Goal: Information Seeking & Learning: Learn about a topic

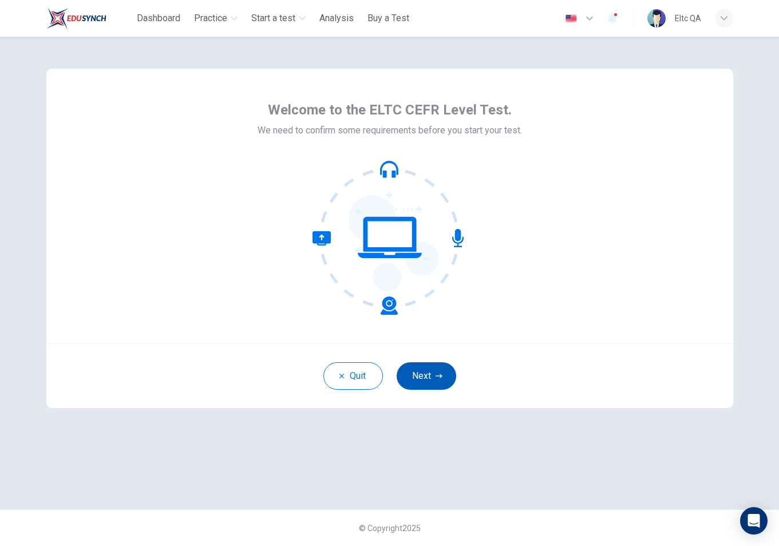
click at [442, 370] on button "Next" at bounding box center [427, 375] width 60 height 27
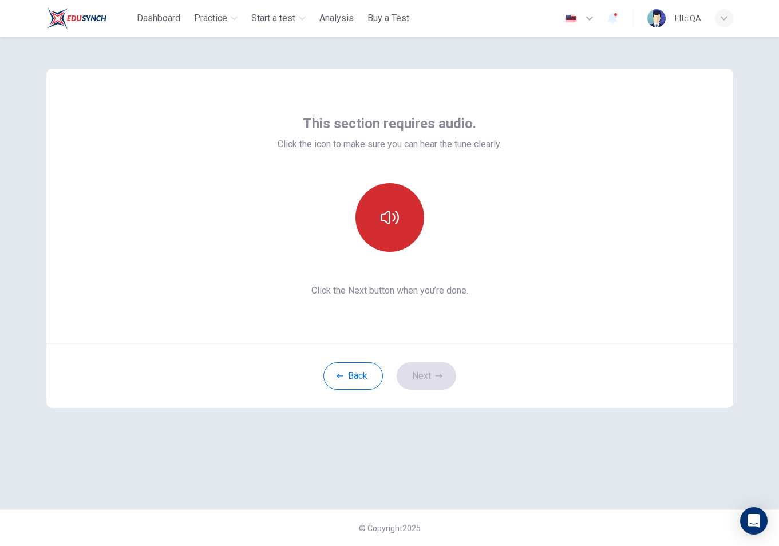
click at [403, 218] on button "button" at bounding box center [389, 217] width 69 height 69
click at [445, 368] on button "Next" at bounding box center [427, 375] width 60 height 27
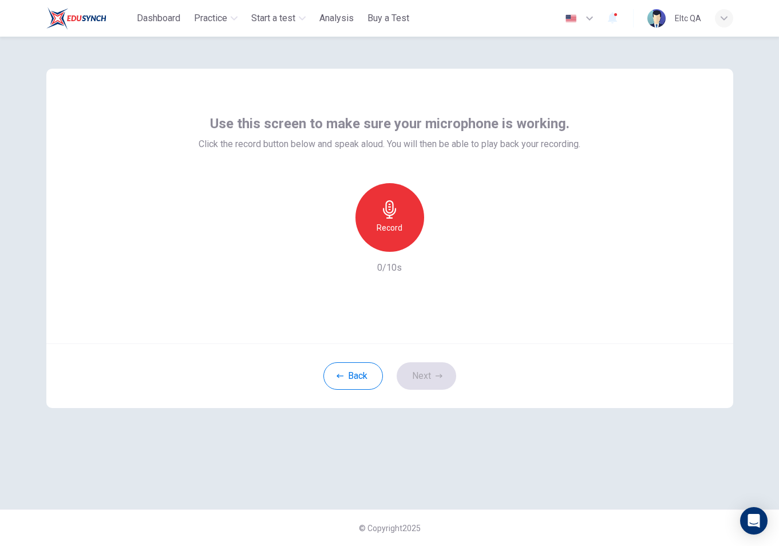
click at [389, 212] on icon "button" at bounding box center [390, 209] width 18 height 18
click at [439, 382] on button "Next" at bounding box center [427, 375] width 60 height 27
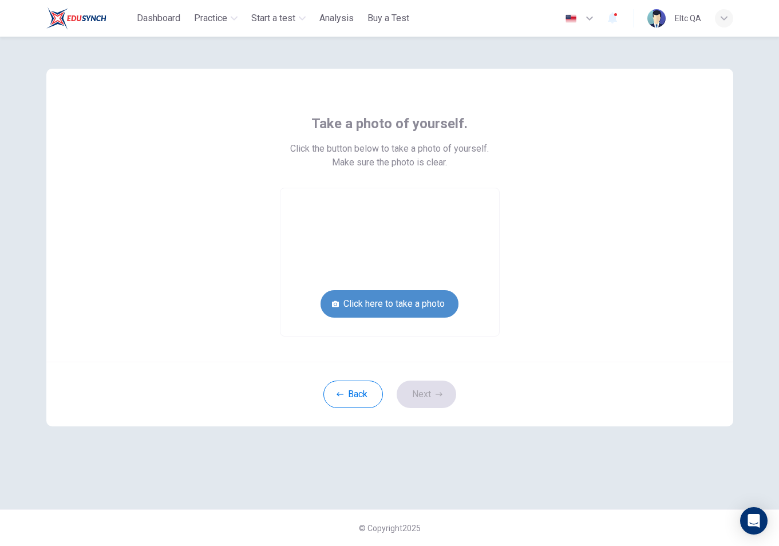
click at [449, 305] on button "Click here to take a photo" at bounding box center [389, 303] width 138 height 27
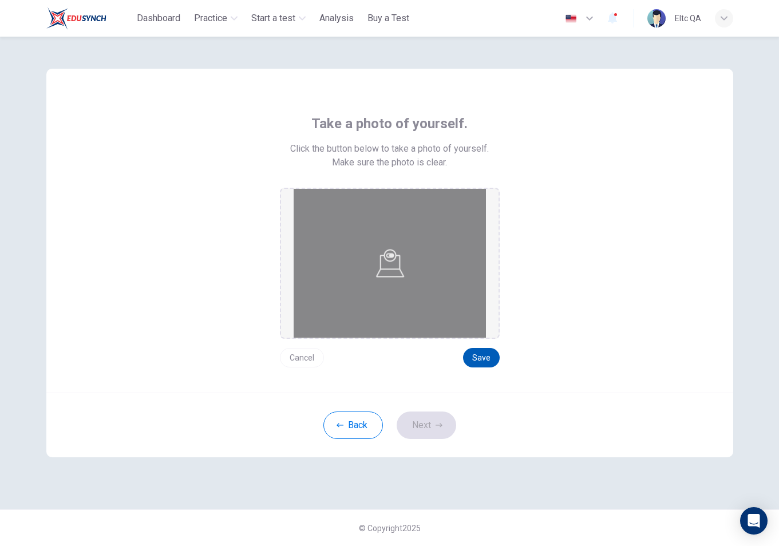
click at [490, 355] on button "Save" at bounding box center [481, 357] width 37 height 19
click at [442, 422] on icon "button" at bounding box center [439, 425] width 7 height 7
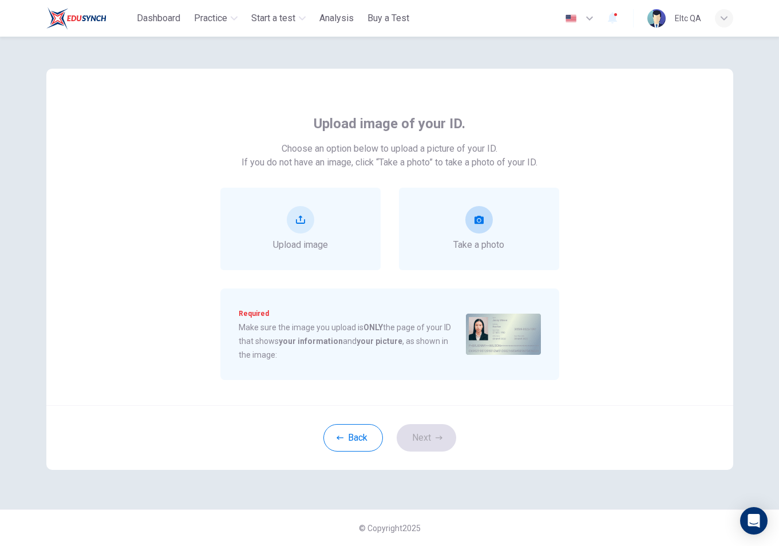
click at [477, 246] on span "Take a photo" at bounding box center [478, 245] width 51 height 14
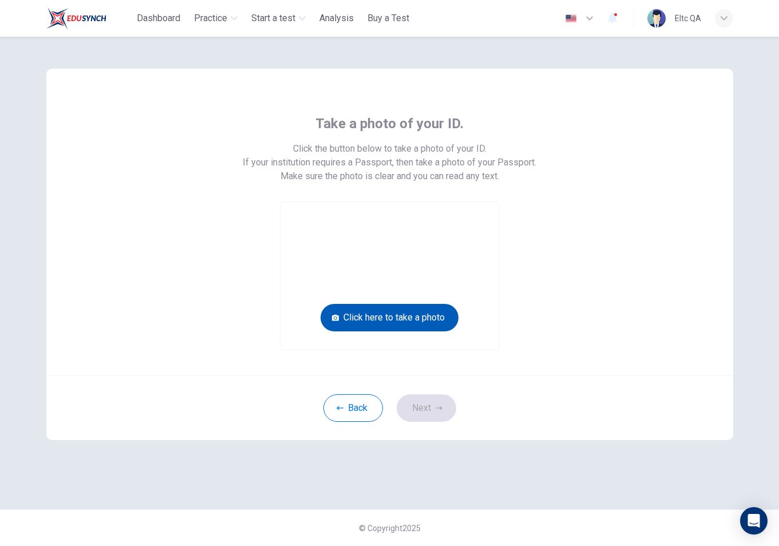
click at [428, 315] on button "Click here to take a photo" at bounding box center [389, 317] width 138 height 27
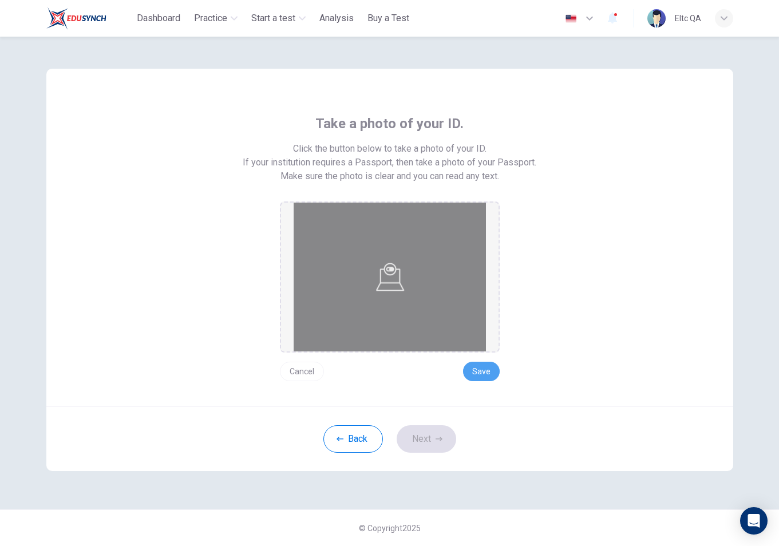
drag, startPoint x: 490, startPoint y: 370, endPoint x: 456, endPoint y: 399, distance: 44.7
click at [491, 370] on button "Save" at bounding box center [481, 371] width 37 height 19
click at [445, 437] on button "Next" at bounding box center [427, 438] width 60 height 27
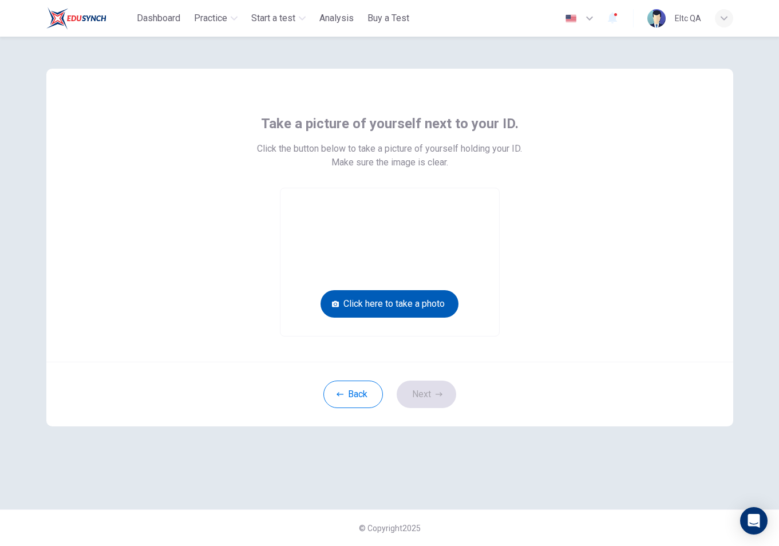
click at [441, 302] on button "Click here to take a photo" at bounding box center [389, 303] width 138 height 27
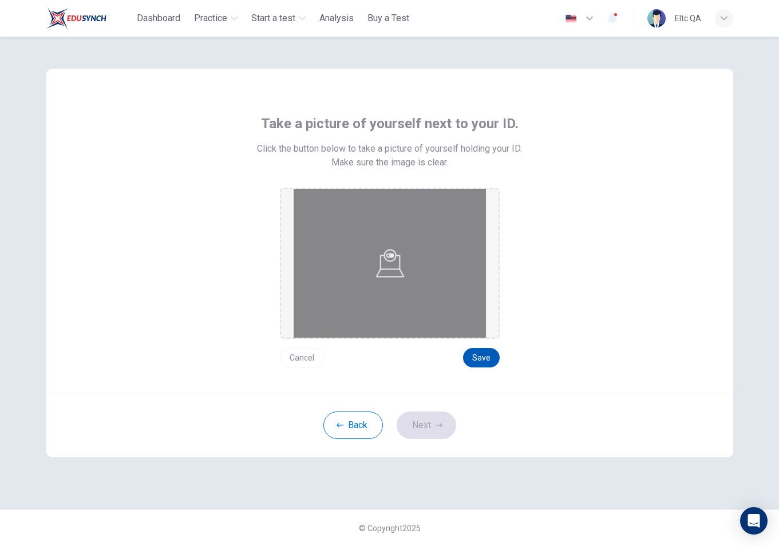
click at [479, 364] on button "Save" at bounding box center [481, 357] width 37 height 19
click at [436, 423] on icon "button" at bounding box center [439, 425] width 7 height 7
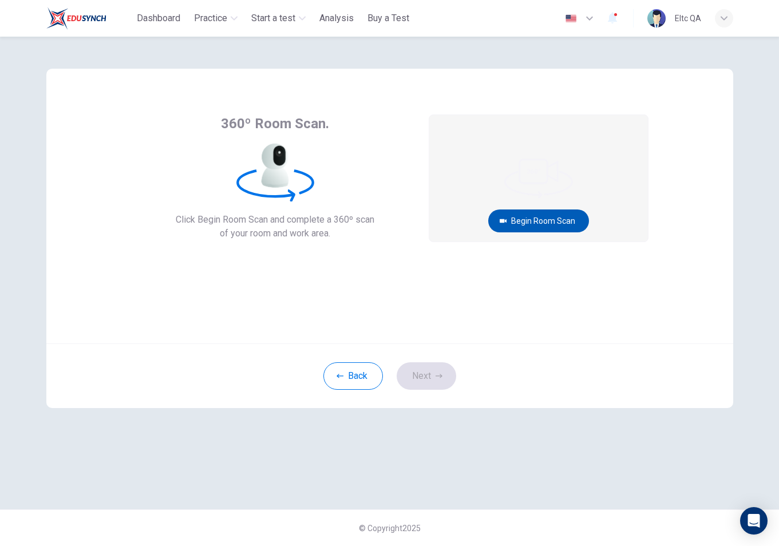
click at [525, 222] on button "Begin Room Scan" at bounding box center [538, 220] width 101 height 23
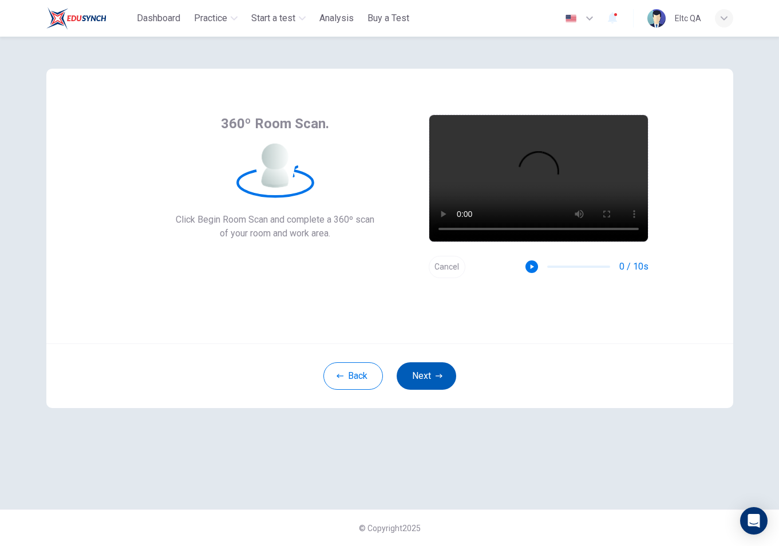
click at [437, 377] on icon "button" at bounding box center [439, 376] width 7 height 7
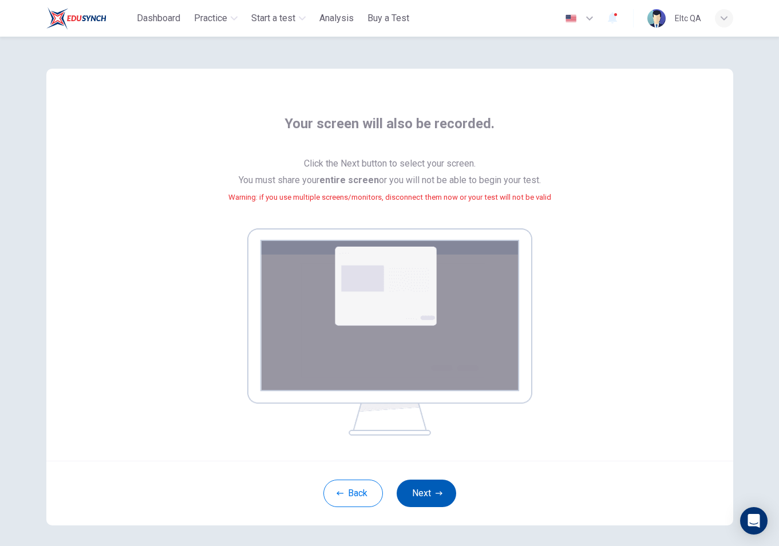
click at [429, 497] on button "Next" at bounding box center [427, 493] width 60 height 27
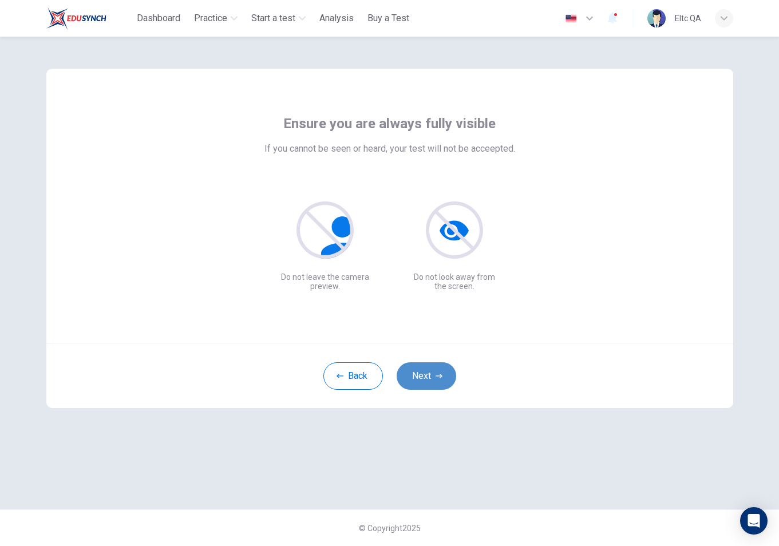
click at [431, 375] on button "Next" at bounding box center [427, 375] width 60 height 27
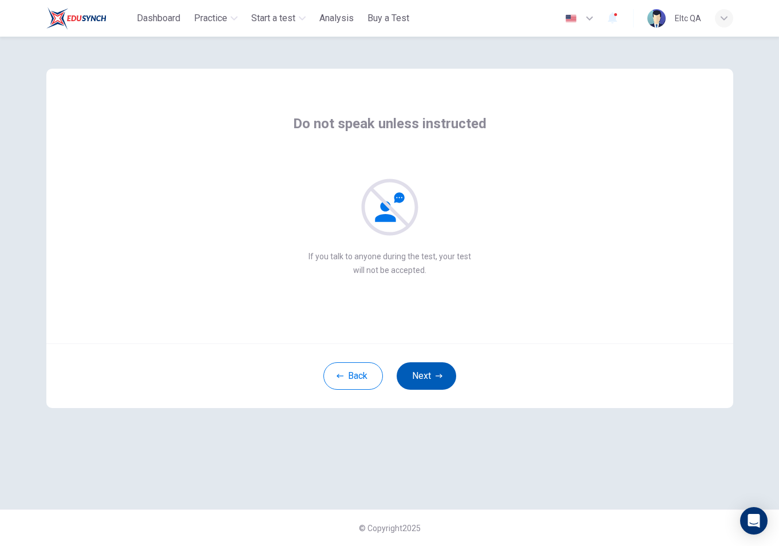
click at [431, 375] on button "Next" at bounding box center [427, 375] width 60 height 27
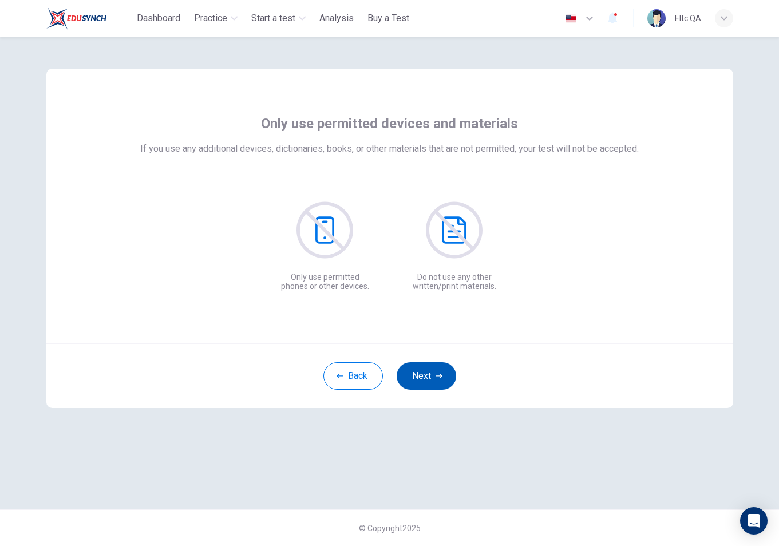
click at [437, 377] on icon "button" at bounding box center [439, 376] width 7 height 7
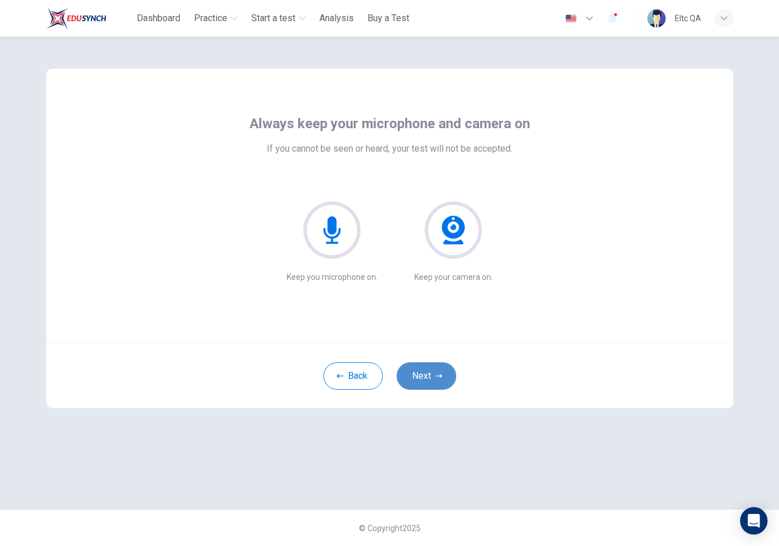
click at [437, 377] on icon "button" at bounding box center [439, 376] width 7 height 7
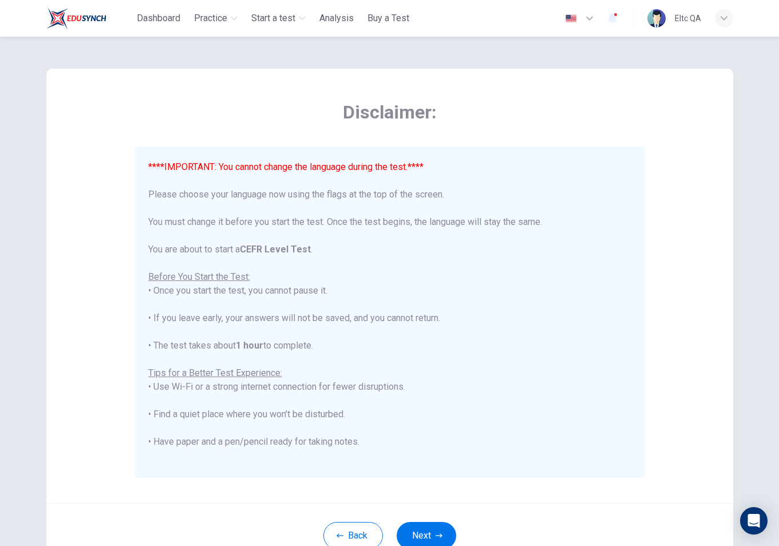
click at [428, 540] on button "Next" at bounding box center [427, 535] width 60 height 27
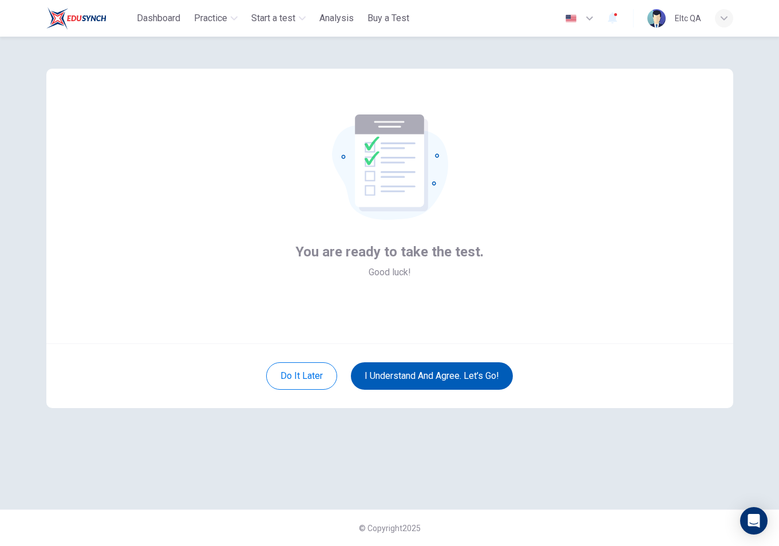
click at [452, 377] on button "I understand and agree. Let’s go!" at bounding box center [432, 375] width 162 height 27
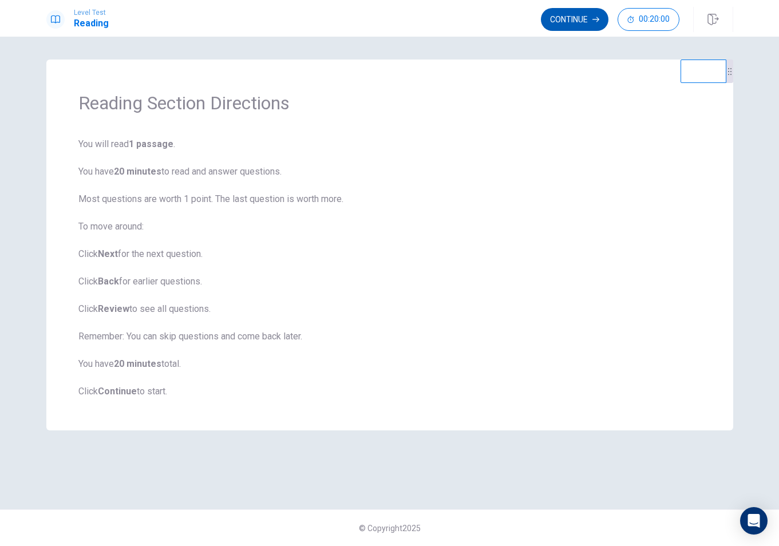
click at [574, 17] on button "Continue" at bounding box center [575, 19] width 68 height 23
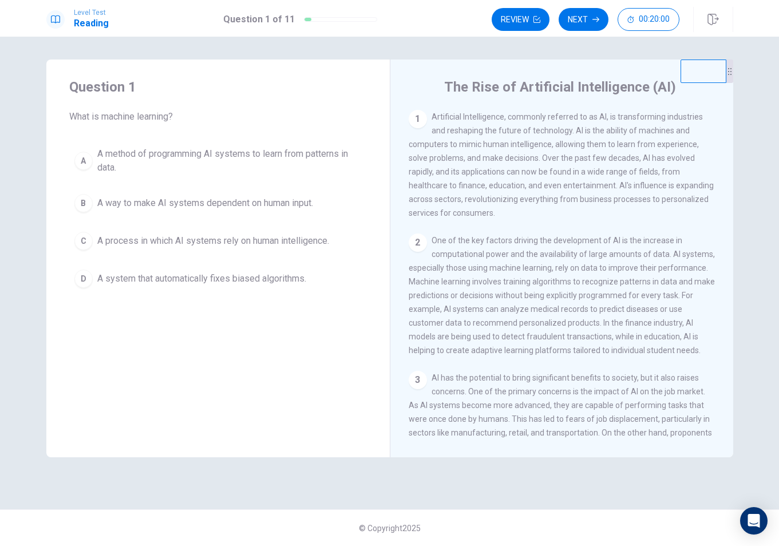
click at [310, 208] on span "A way to make AI systems dependent on human input." at bounding box center [205, 203] width 216 height 14
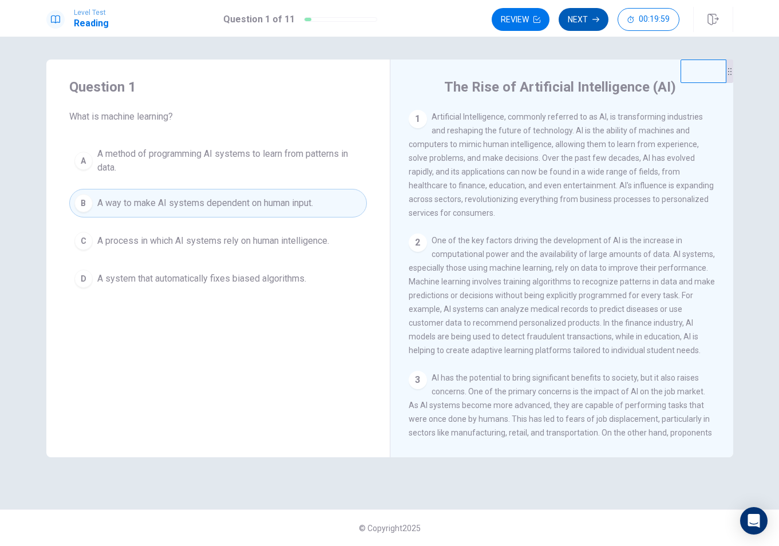
click at [571, 23] on button "Next" at bounding box center [584, 19] width 50 height 23
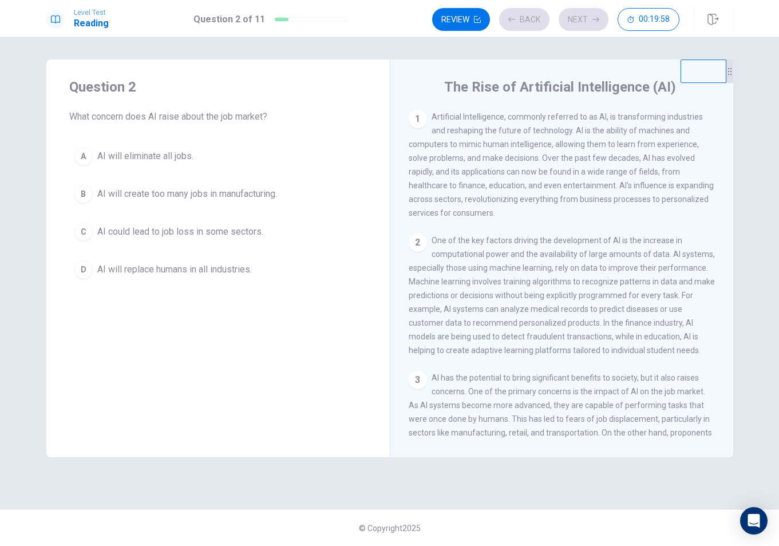
click at [282, 153] on button "A AI will eliminate all jobs." at bounding box center [218, 156] width 298 height 29
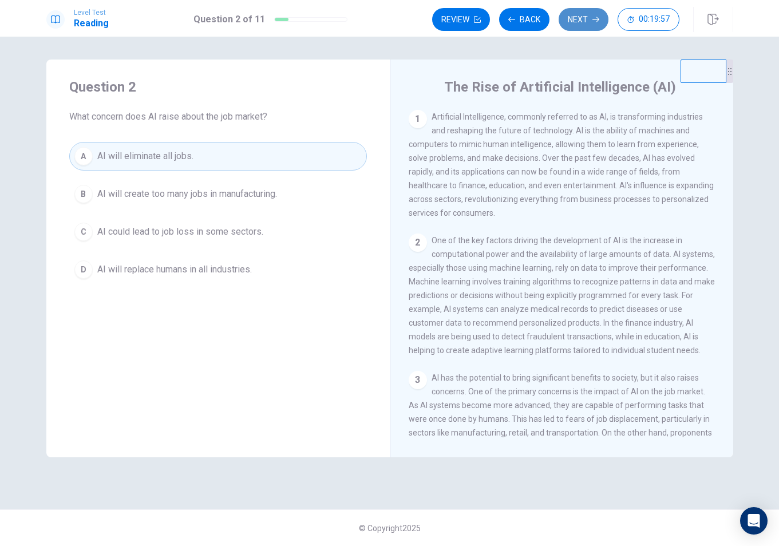
click at [580, 18] on button "Next" at bounding box center [584, 19] width 50 height 23
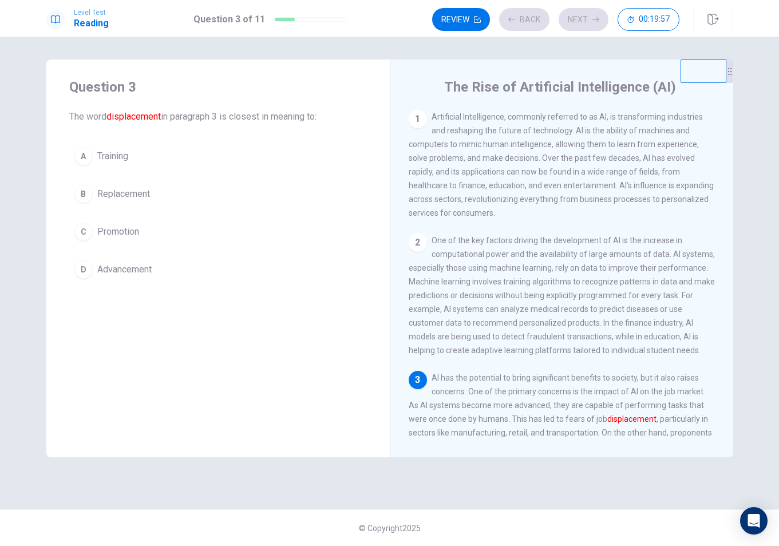
scroll to position [185, 0]
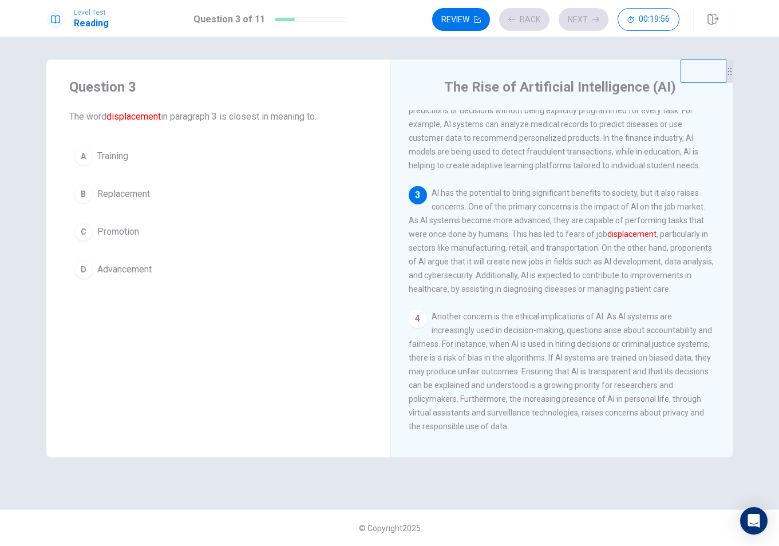
click at [251, 271] on button "D Advancement" at bounding box center [218, 269] width 298 height 29
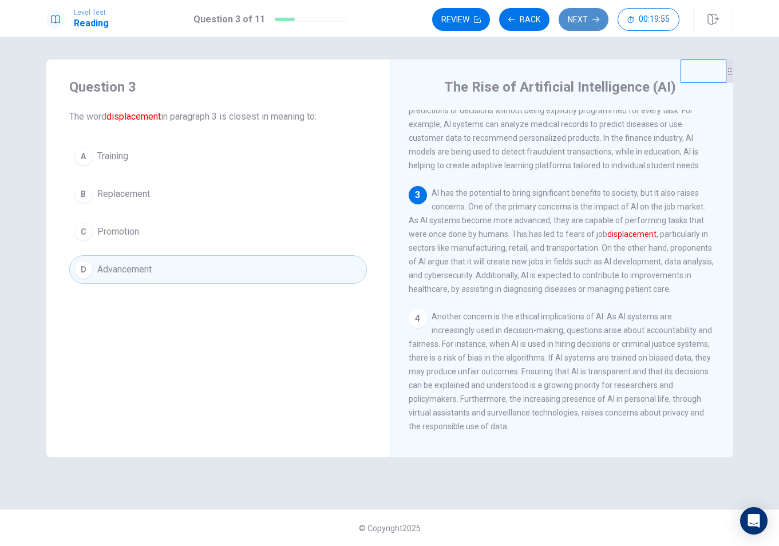
click at [598, 16] on icon "button" at bounding box center [595, 19] width 7 height 7
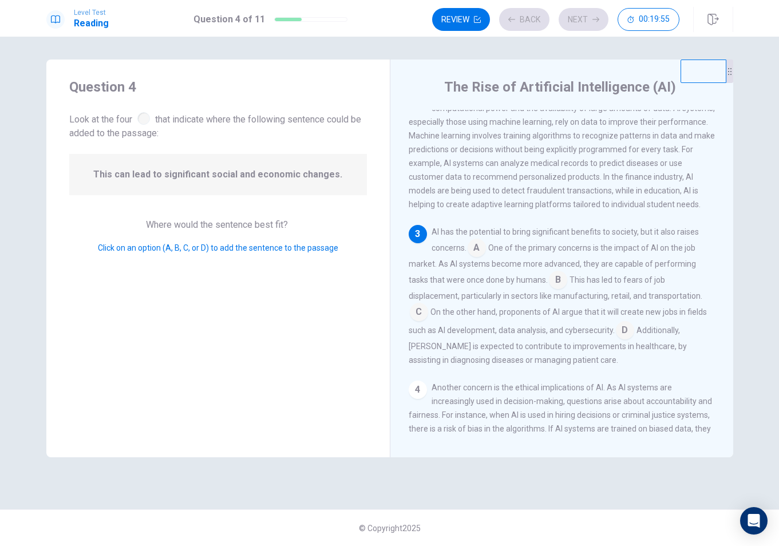
scroll to position [198, 0]
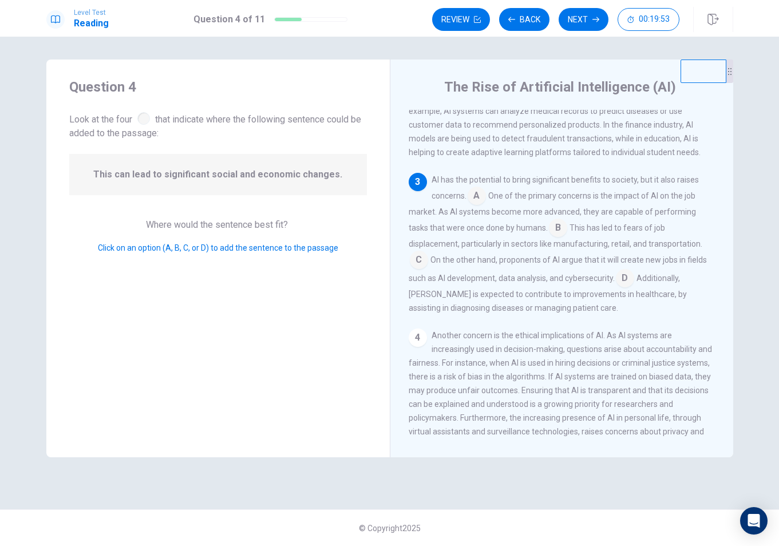
click at [626, 288] on input at bounding box center [625, 279] width 18 height 18
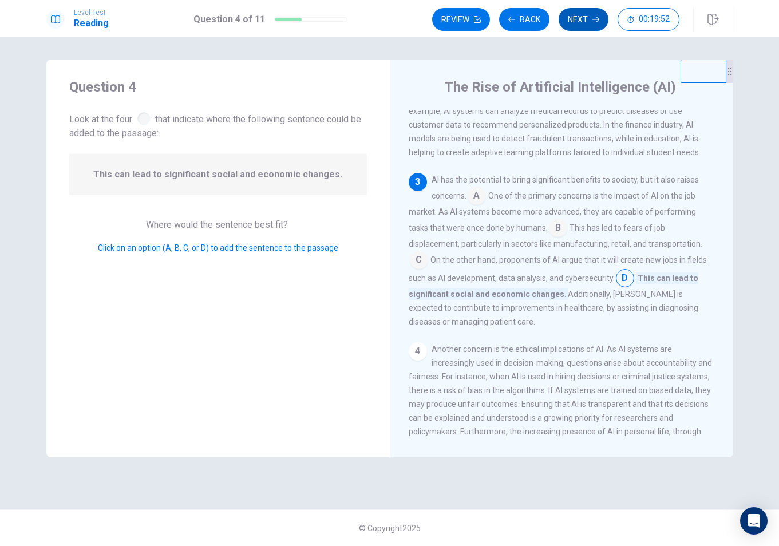
click at [589, 15] on button "Next" at bounding box center [584, 19] width 50 height 23
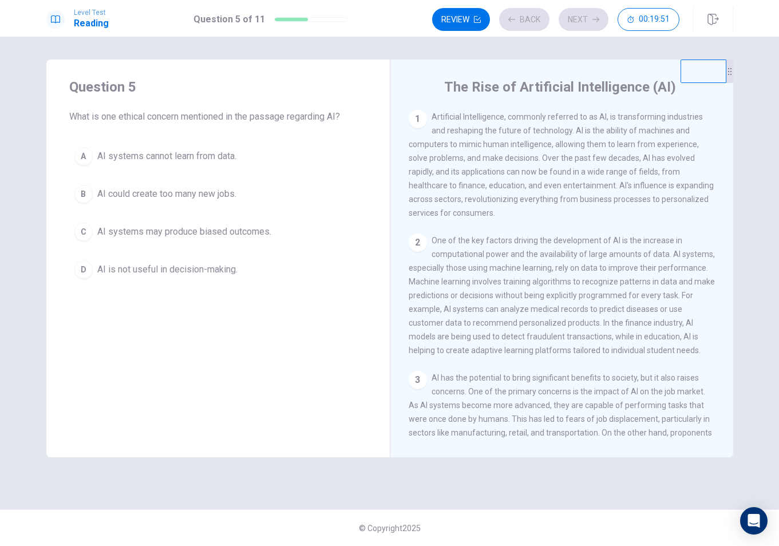
click at [219, 191] on span "AI could create too many new jobs." at bounding box center [166, 194] width 139 height 14
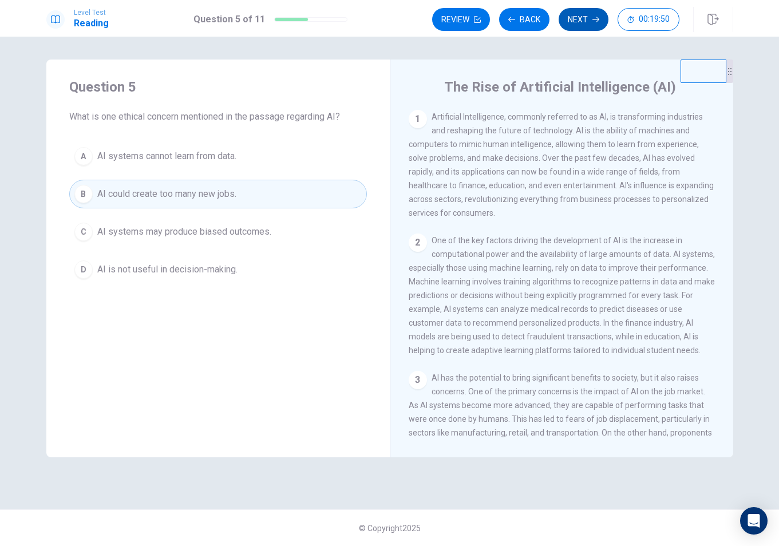
click at [586, 21] on button "Next" at bounding box center [584, 19] width 50 height 23
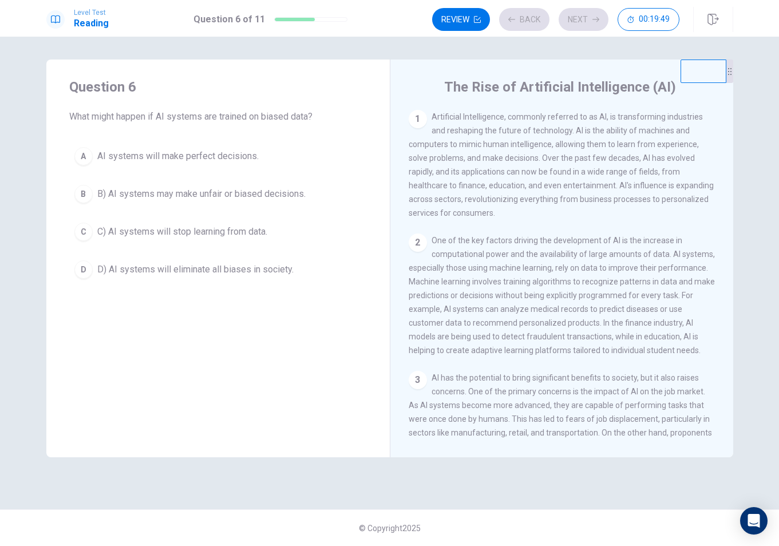
click at [292, 161] on button "A AI systems will make perfect decisions." at bounding box center [218, 156] width 298 height 29
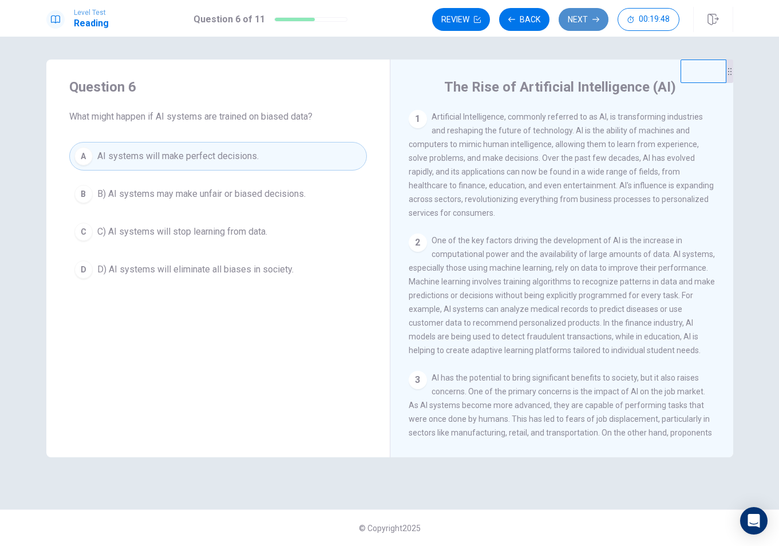
click at [576, 14] on button "Next" at bounding box center [584, 19] width 50 height 23
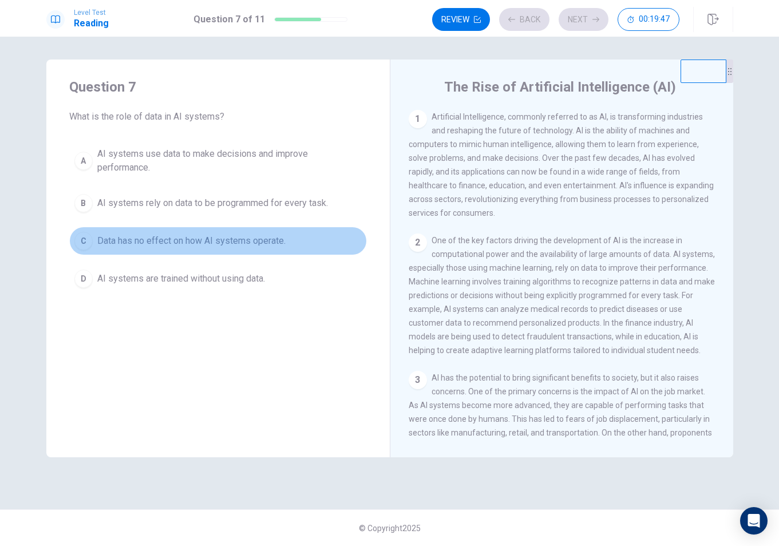
click at [293, 246] on button "C Data has no effect on how AI systems operate." at bounding box center [218, 241] width 298 height 29
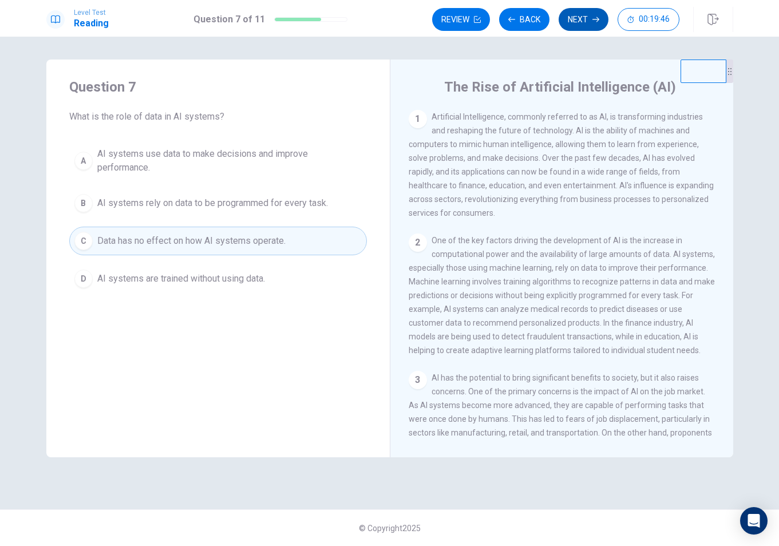
click at [581, 21] on button "Next" at bounding box center [584, 19] width 50 height 23
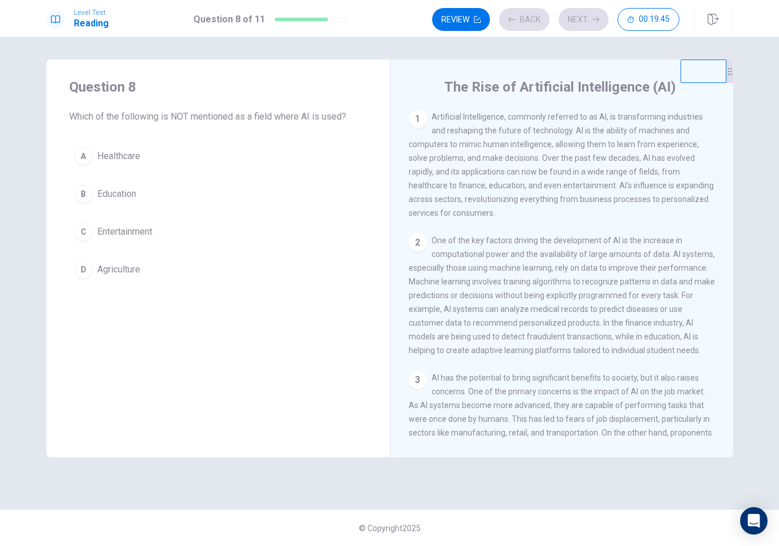
click at [244, 152] on button "A Healthcare" at bounding box center [218, 156] width 298 height 29
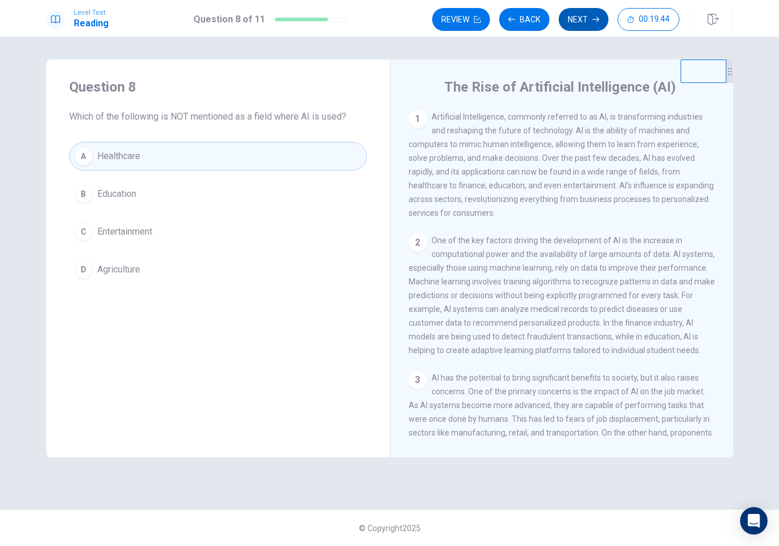
click at [592, 19] on icon "button" at bounding box center [595, 19] width 7 height 7
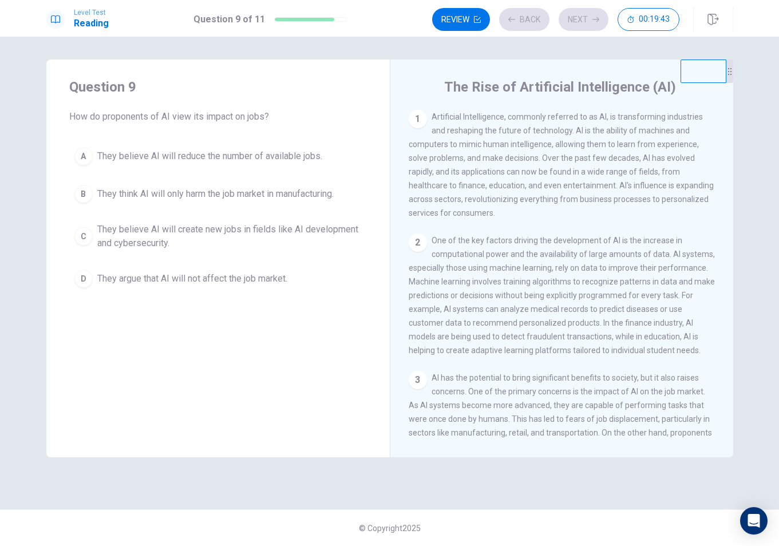
click at [307, 186] on button "B They think AI will only harm the job market in manufacturing." at bounding box center [218, 194] width 298 height 29
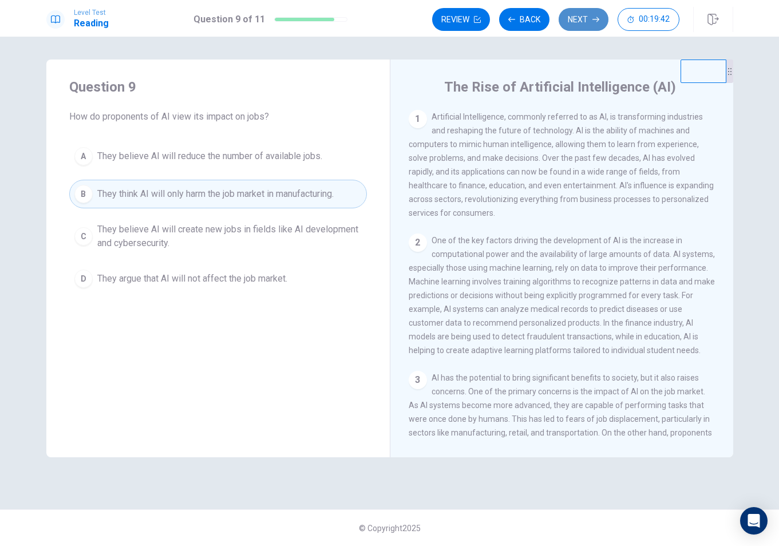
click at [588, 21] on button "Next" at bounding box center [584, 19] width 50 height 23
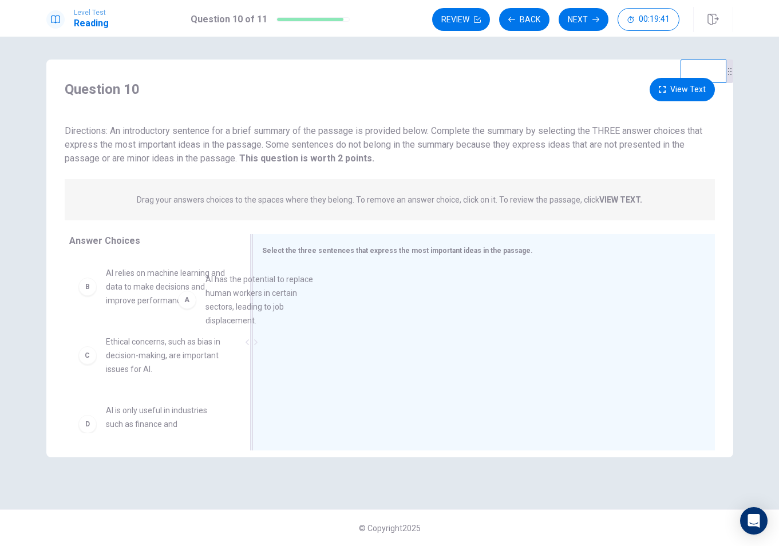
drag, startPoint x: 171, startPoint y: 300, endPoint x: 398, endPoint y: 340, distance: 230.1
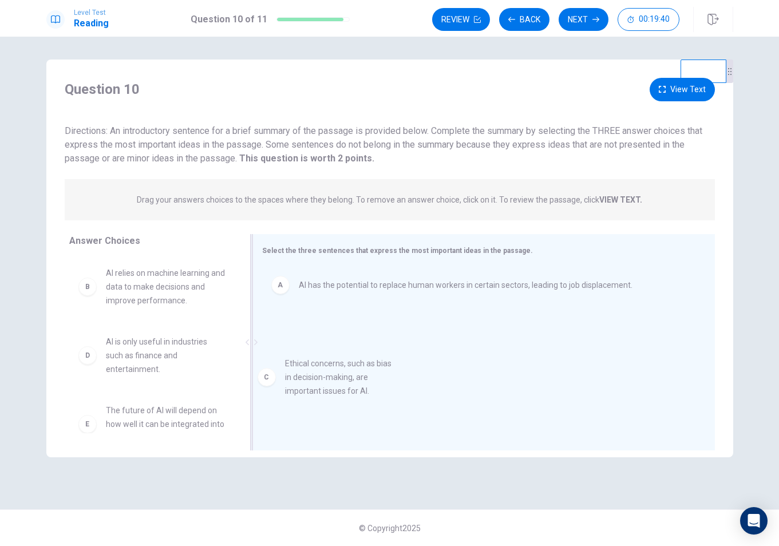
drag, startPoint x: 185, startPoint y: 364, endPoint x: 403, endPoint y: 379, distance: 218.6
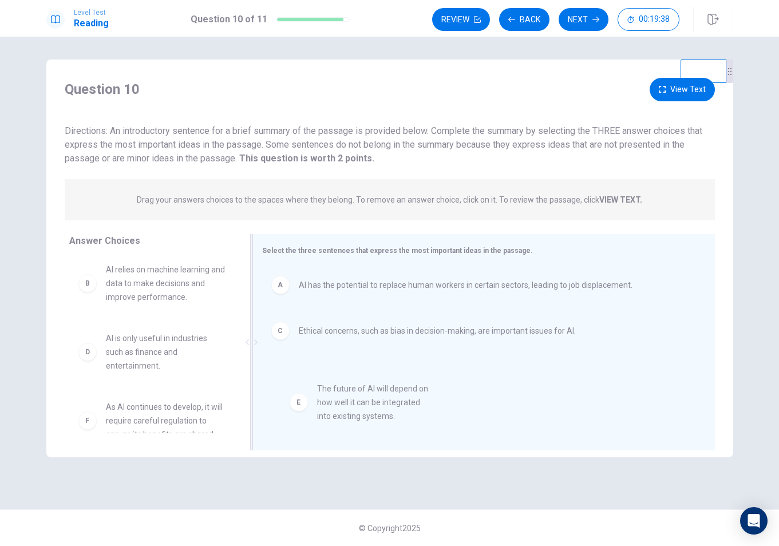
drag, startPoint x: 165, startPoint y: 419, endPoint x: 382, endPoint y: 398, distance: 217.4
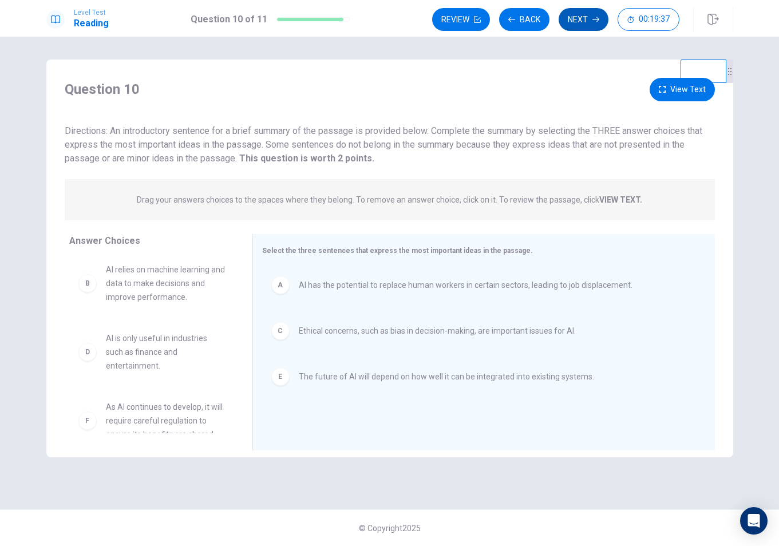
click at [576, 25] on button "Next" at bounding box center [584, 19] width 50 height 23
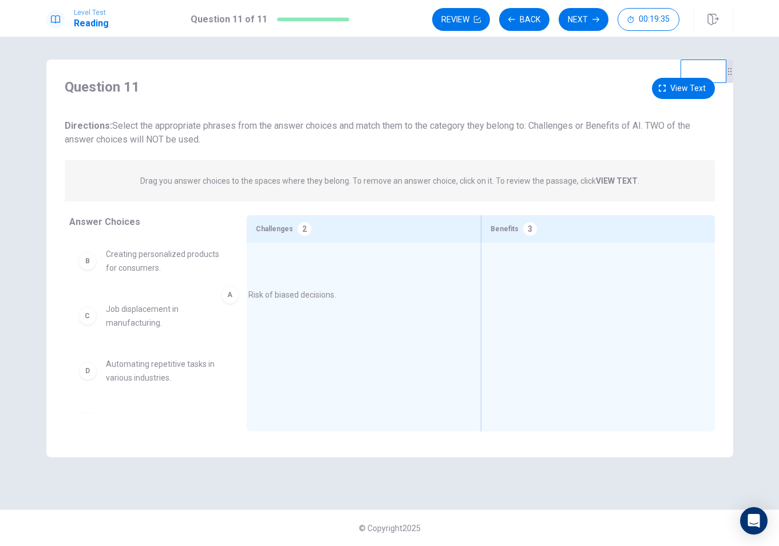
drag, startPoint x: 140, startPoint y: 264, endPoint x: 295, endPoint y: 302, distance: 160.3
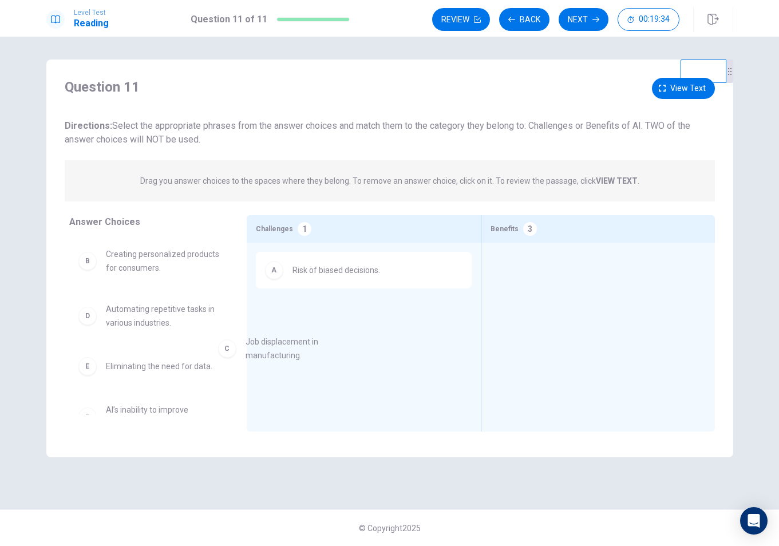
drag, startPoint x: 161, startPoint y: 321, endPoint x: 344, endPoint y: 350, distance: 185.4
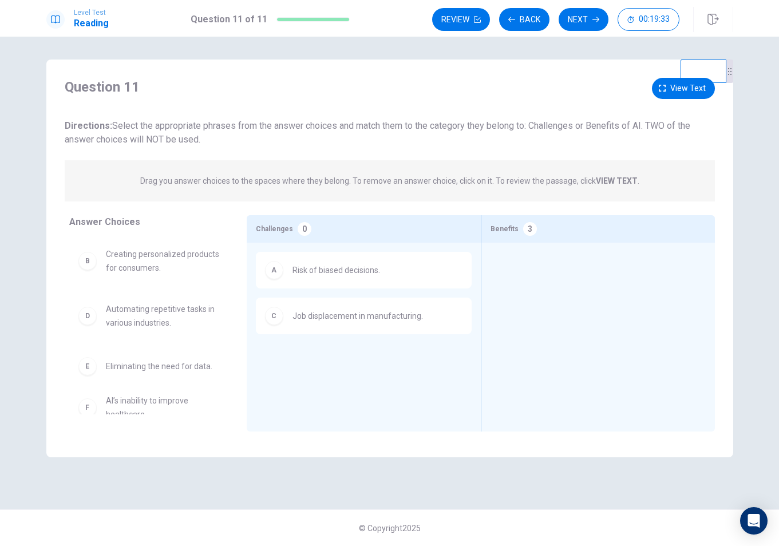
scroll to position [1, 0]
drag, startPoint x: 183, startPoint y: 370, endPoint x: 600, endPoint y: 290, distance: 424.9
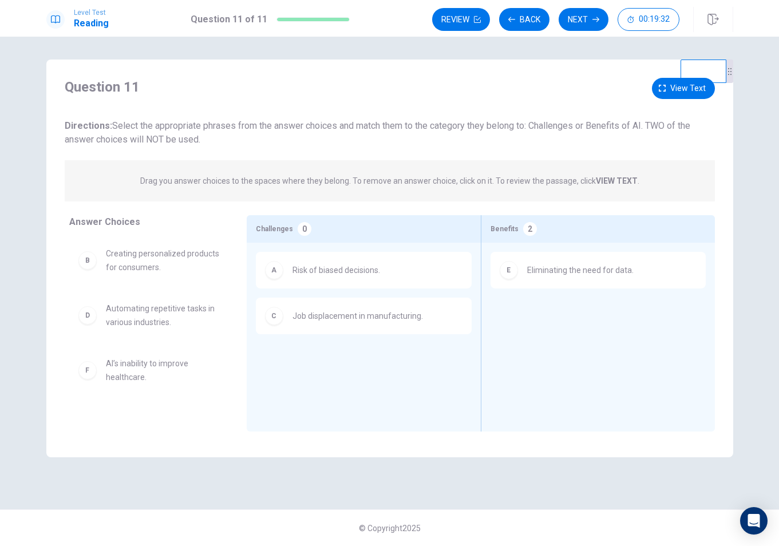
scroll to position [3, 0]
drag, startPoint x: 157, startPoint y: 377, endPoint x: 585, endPoint y: 333, distance: 430.4
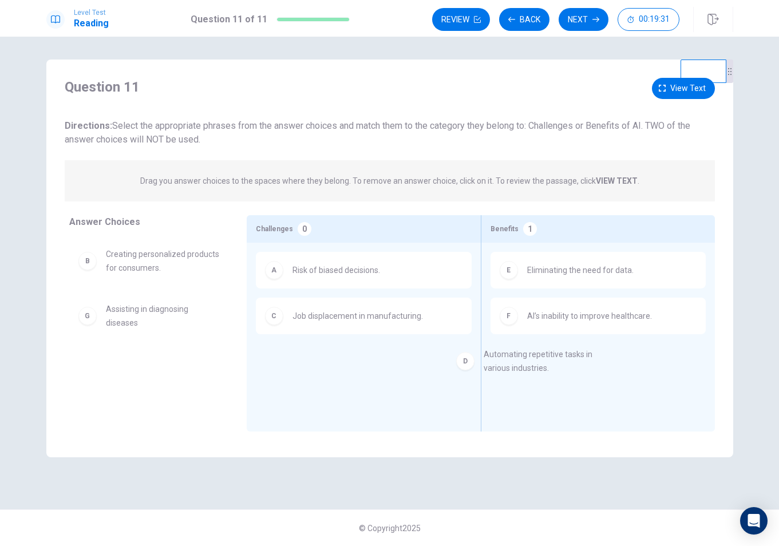
drag, startPoint x: 195, startPoint y: 326, endPoint x: 588, endPoint y: 362, distance: 395.4
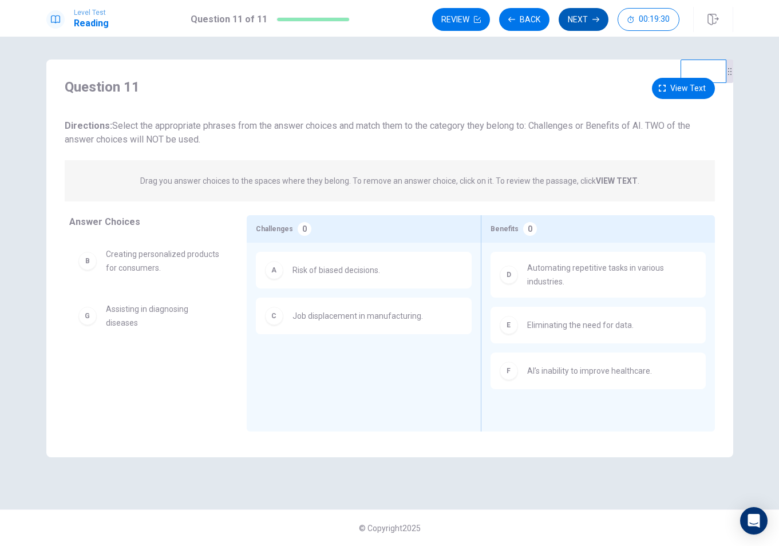
click at [580, 17] on button "Next" at bounding box center [584, 19] width 50 height 23
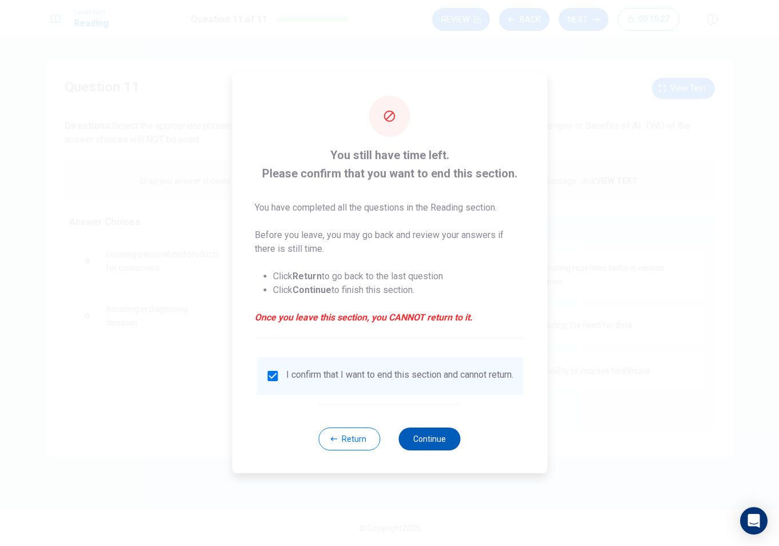
click at [444, 440] on button "Continue" at bounding box center [430, 439] width 62 height 23
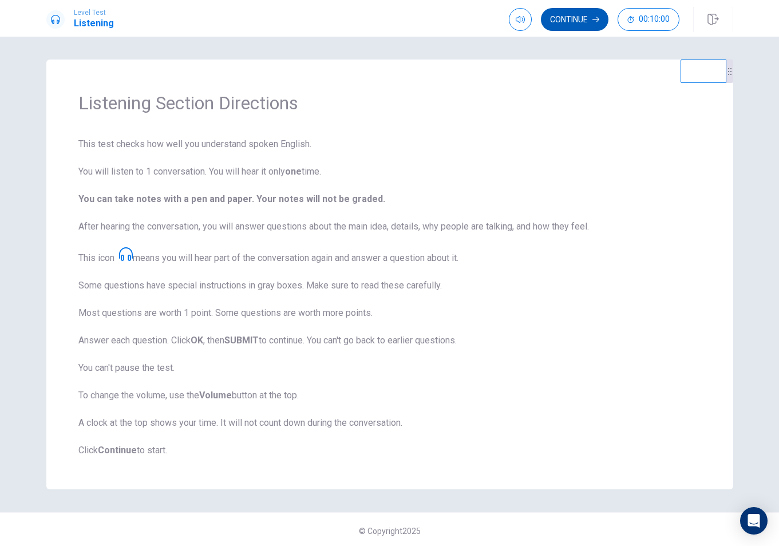
click at [581, 16] on button "Continue" at bounding box center [575, 19] width 68 height 23
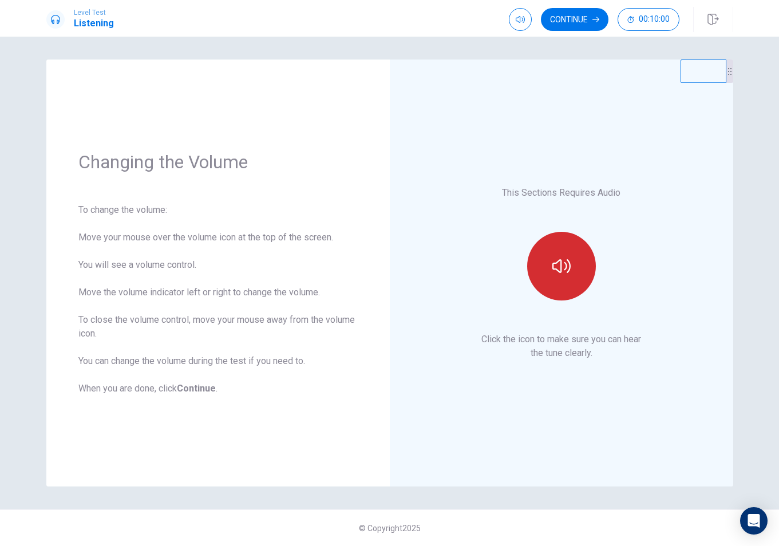
click at [546, 243] on button "button" at bounding box center [561, 266] width 69 height 69
click at [581, 23] on button "Continue" at bounding box center [575, 19] width 68 height 23
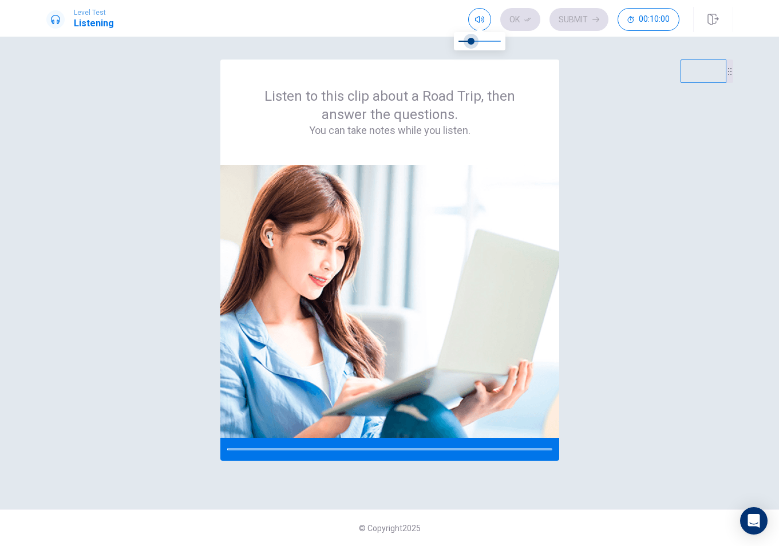
type input "*"
drag, startPoint x: 493, startPoint y: 34, endPoint x: 509, endPoint y: 84, distance: 52.5
click at [438, 43] on body "This site uses cookies, as explained in our Privacy Policy . If you agree to th…" at bounding box center [389, 273] width 779 height 546
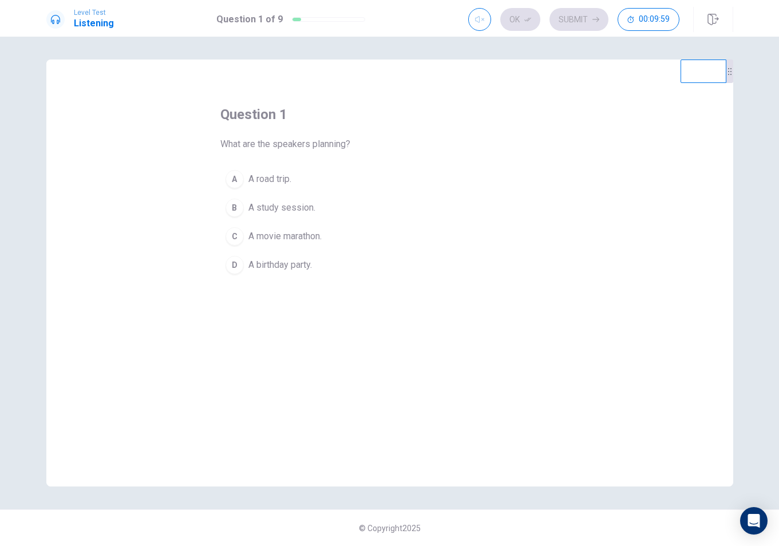
click at [307, 208] on span "A study session." at bounding box center [281, 208] width 67 height 14
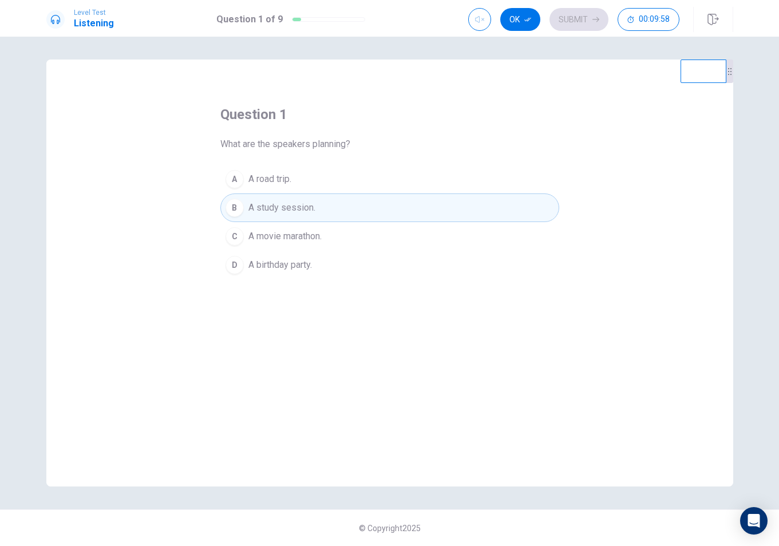
drag, startPoint x: 524, startPoint y: 24, endPoint x: 533, endPoint y: 22, distance: 9.3
click at [524, 24] on button "Ok" at bounding box center [520, 19] width 40 height 23
click at [588, 18] on button "Submit" at bounding box center [578, 19] width 59 height 23
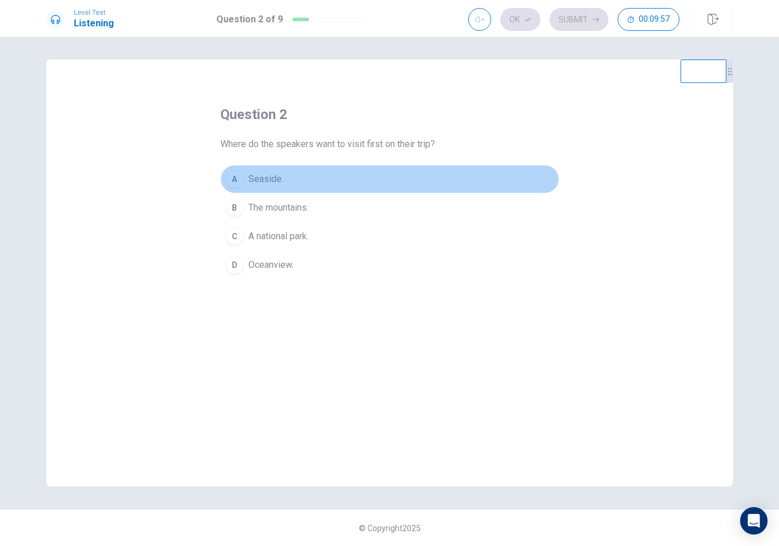
click at [380, 169] on button "A Seaside." at bounding box center [389, 179] width 339 height 29
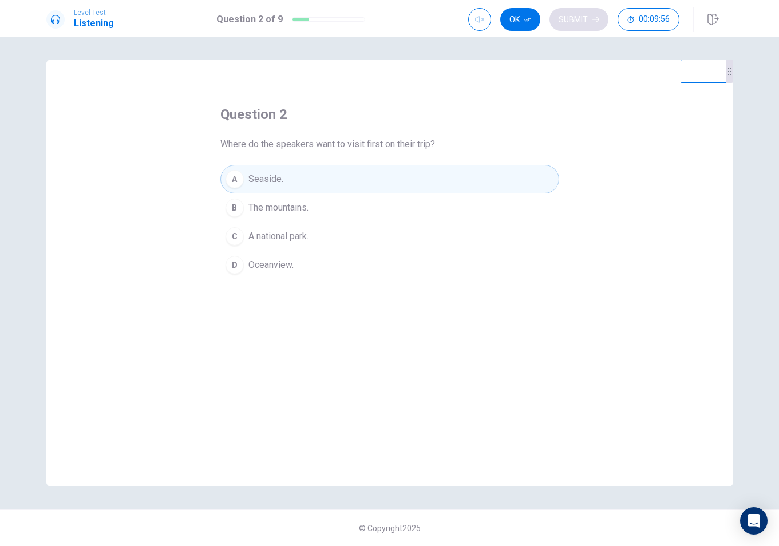
drag, startPoint x: 531, startPoint y: 14, endPoint x: 549, endPoint y: 18, distance: 19.2
click at [531, 15] on button "Ok" at bounding box center [520, 19] width 40 height 23
click at [581, 20] on button "Submit" at bounding box center [578, 19] width 59 height 23
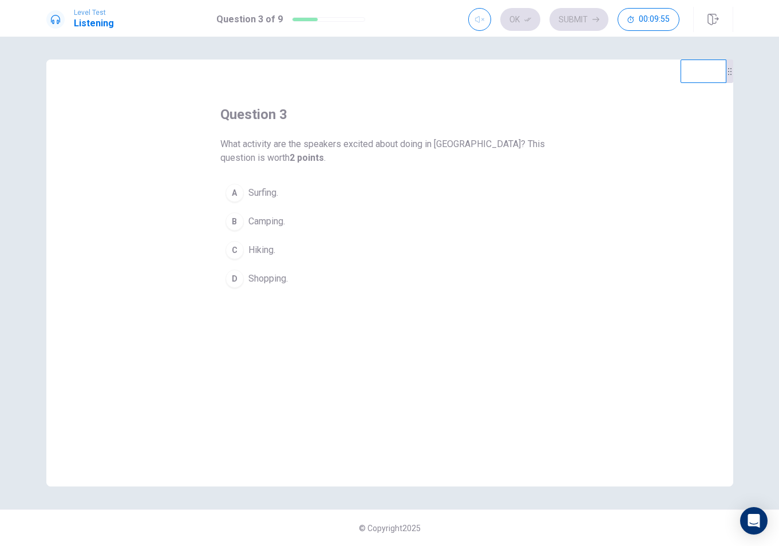
click at [361, 219] on button "B Camping." at bounding box center [389, 221] width 339 height 29
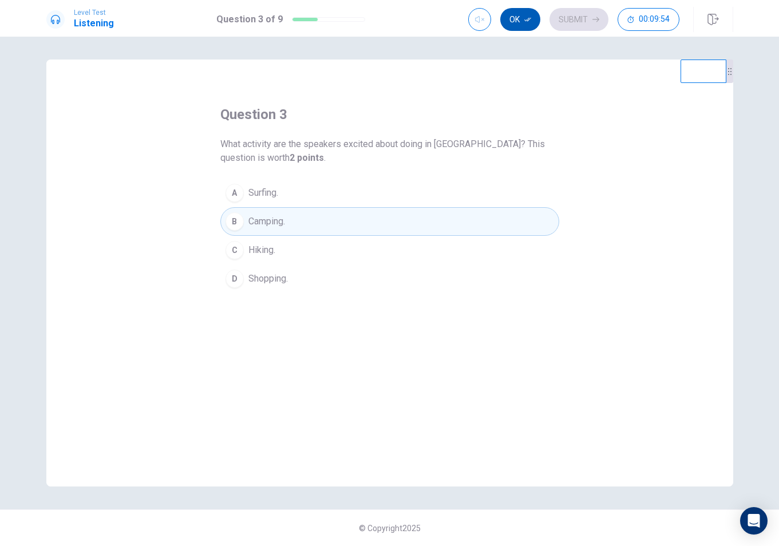
click at [531, 23] on button "Ok" at bounding box center [520, 19] width 40 height 23
click at [577, 15] on button "Submit" at bounding box center [578, 19] width 59 height 23
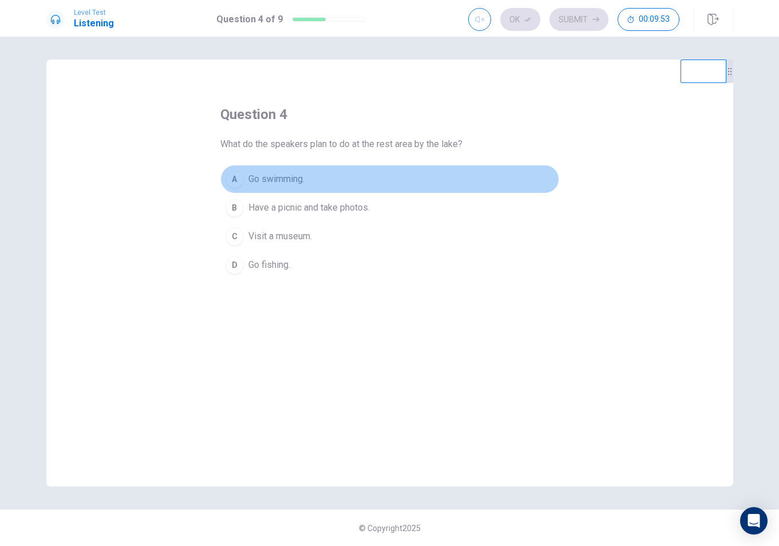
drag, startPoint x: 437, startPoint y: 185, endPoint x: 496, endPoint y: 110, distance: 95.3
click at [437, 185] on button "A Go swimming." at bounding box center [389, 179] width 339 height 29
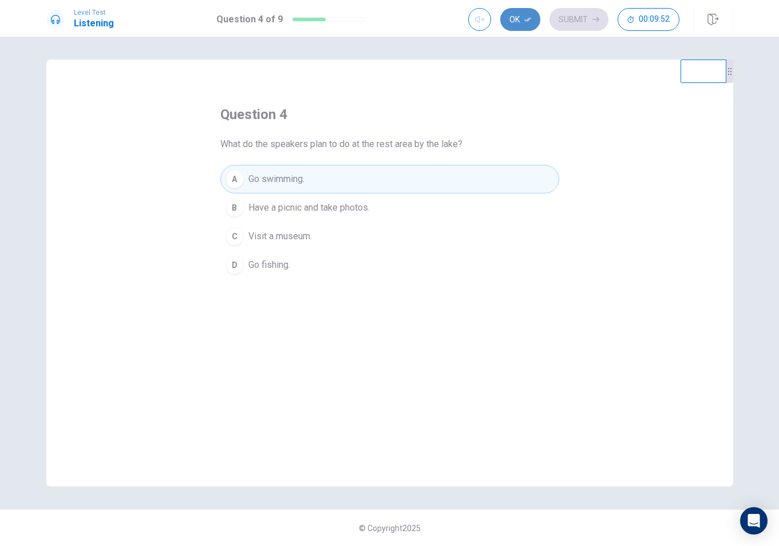
click at [523, 17] on button "Ok" at bounding box center [520, 19] width 40 height 23
click at [572, 21] on button "Submit" at bounding box center [578, 19] width 59 height 23
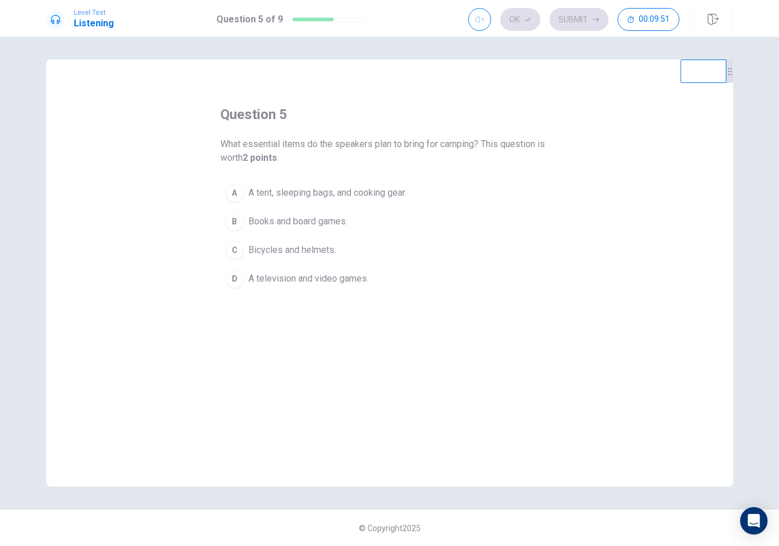
click at [315, 242] on button "C Bicycles and helmets." at bounding box center [389, 250] width 339 height 29
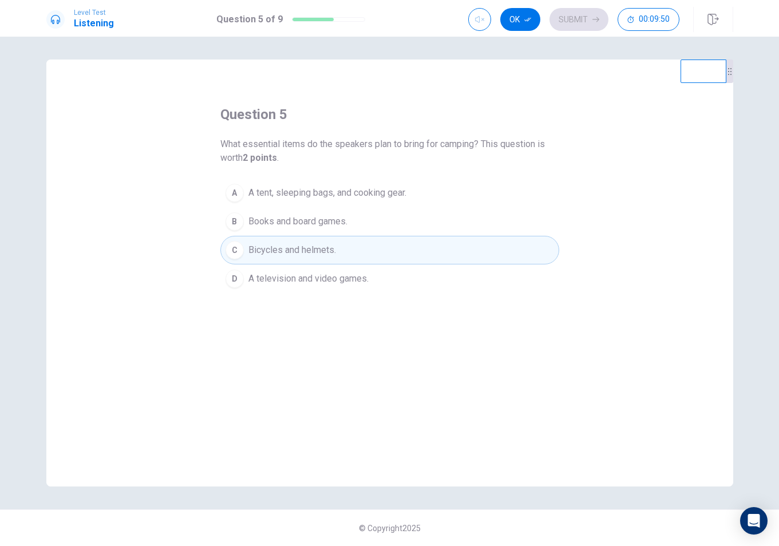
drag, startPoint x: 523, startPoint y: 13, endPoint x: 535, endPoint y: 15, distance: 12.2
click at [524, 13] on button "Ok" at bounding box center [520, 19] width 40 height 23
click at [582, 23] on button "Submit" at bounding box center [578, 19] width 59 height 23
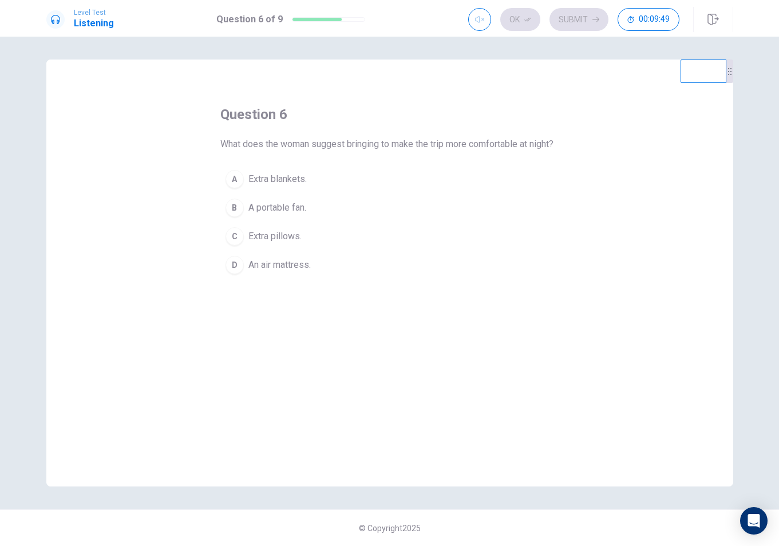
click at [353, 193] on button "A Extra blankets." at bounding box center [389, 179] width 339 height 29
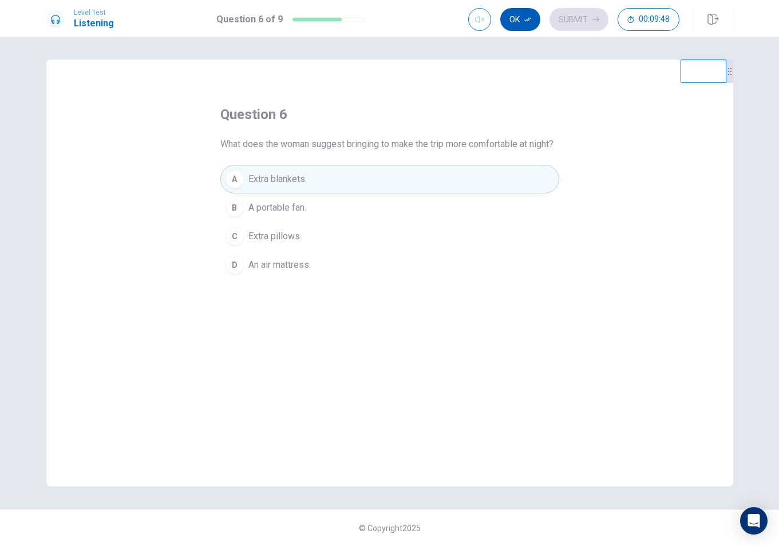
click at [531, 17] on icon "button" at bounding box center [527, 19] width 7 height 7
click at [569, 17] on button "Submit" at bounding box center [578, 19] width 59 height 23
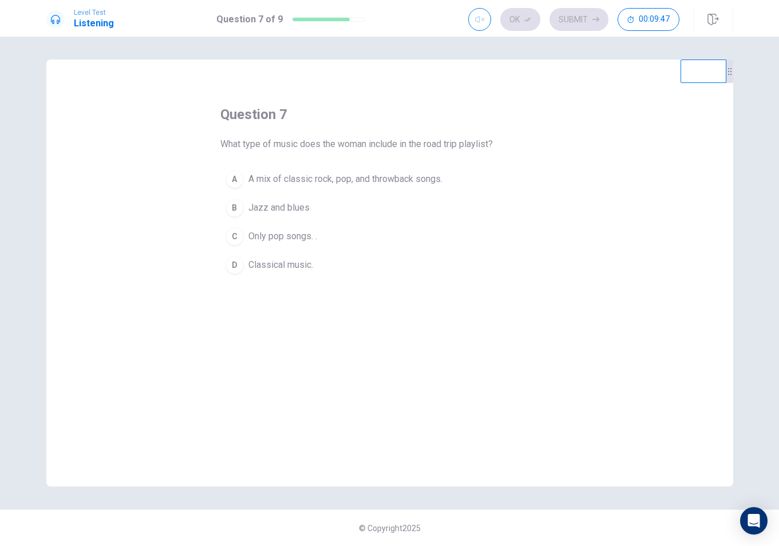
click at [333, 207] on button "B Jazz and blues" at bounding box center [389, 207] width 339 height 29
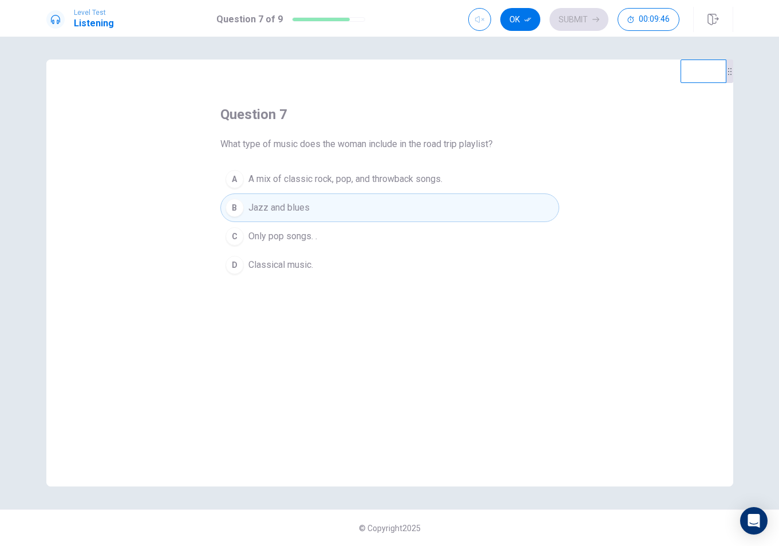
drag, startPoint x: 535, startPoint y: 15, endPoint x: 543, endPoint y: 15, distance: 8.6
click at [535, 15] on button "Ok" at bounding box center [520, 19] width 40 height 23
click at [581, 19] on button "Submit" at bounding box center [578, 19] width 59 height 23
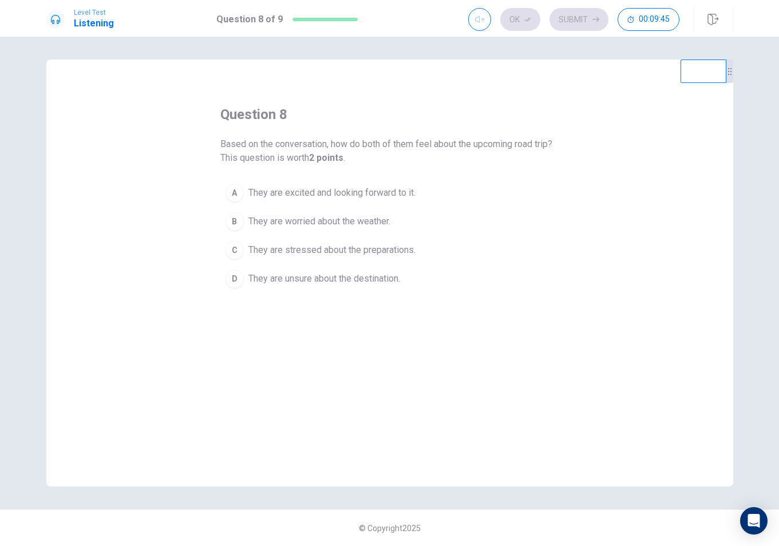
click at [367, 205] on button "A They are excited and looking forward to it." at bounding box center [389, 193] width 339 height 29
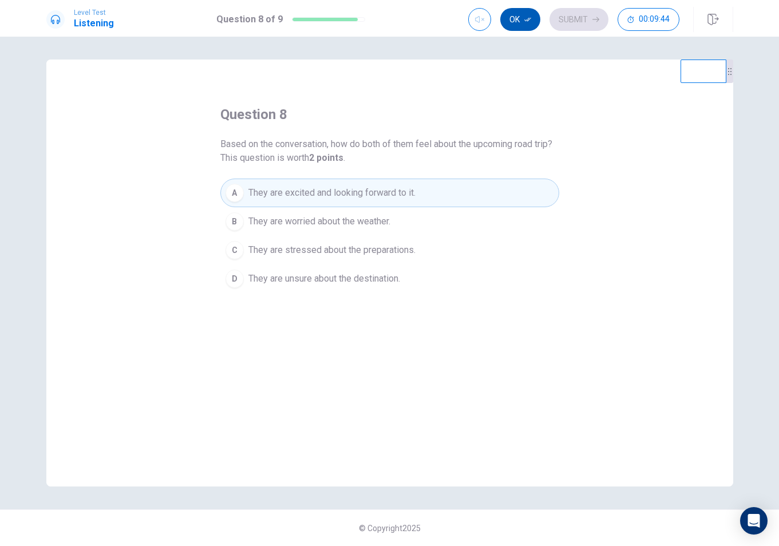
click at [518, 17] on button "Ok" at bounding box center [520, 19] width 40 height 23
click at [569, 18] on button "Submit" at bounding box center [578, 19] width 59 height 23
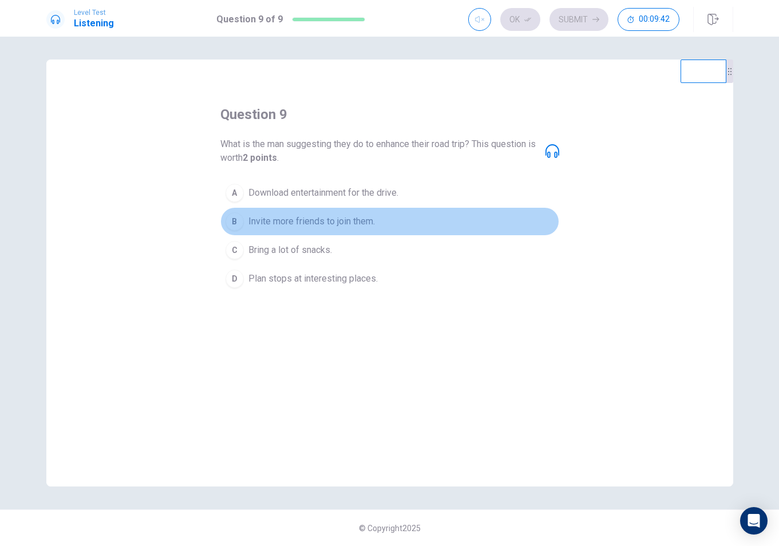
click at [319, 227] on span "Invite more friends to join them." at bounding box center [311, 222] width 126 height 14
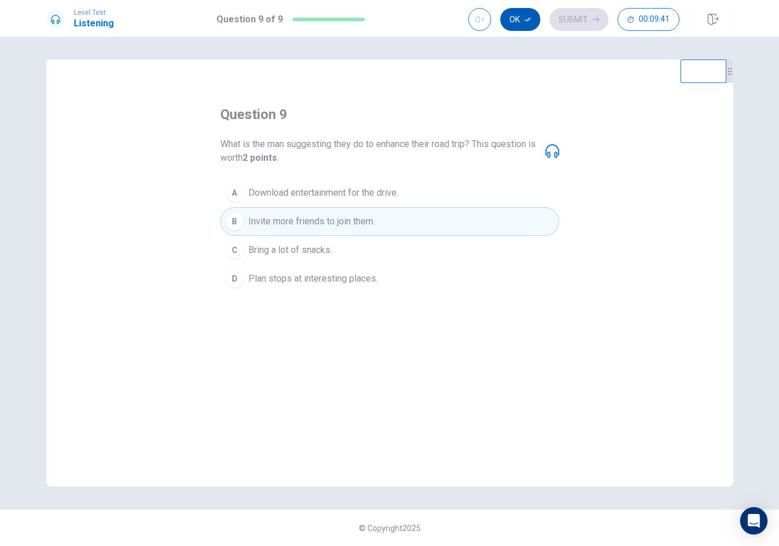
click at [521, 21] on button "Ok" at bounding box center [520, 19] width 40 height 23
click at [591, 15] on button "Submit" at bounding box center [578, 19] width 59 height 23
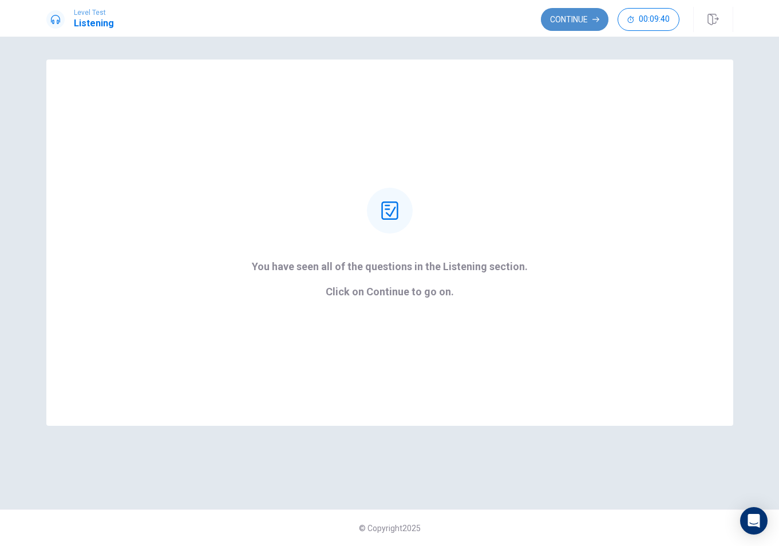
click at [584, 18] on button "Continue" at bounding box center [575, 19] width 68 height 23
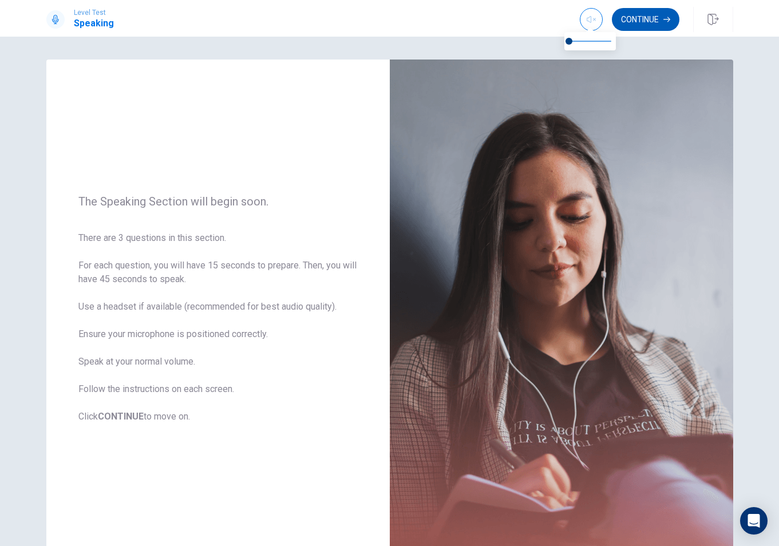
click at [655, 13] on button "Continue" at bounding box center [646, 19] width 68 height 23
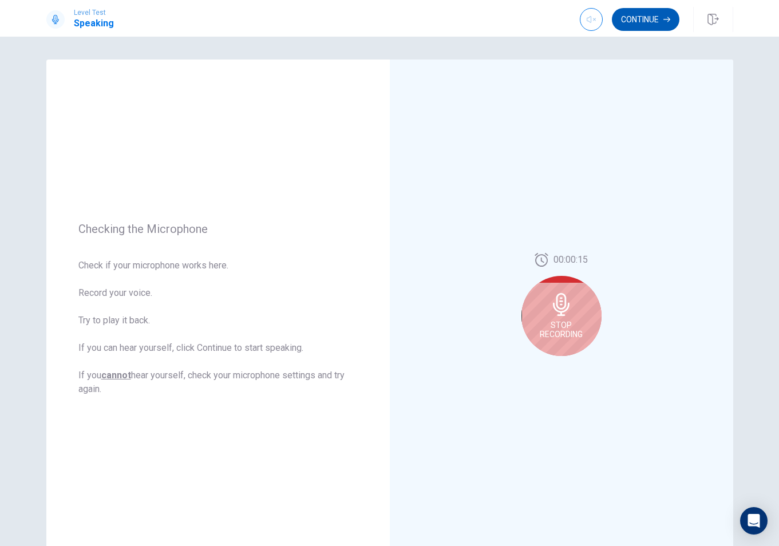
click at [651, 15] on button "Continue" at bounding box center [646, 19] width 68 height 23
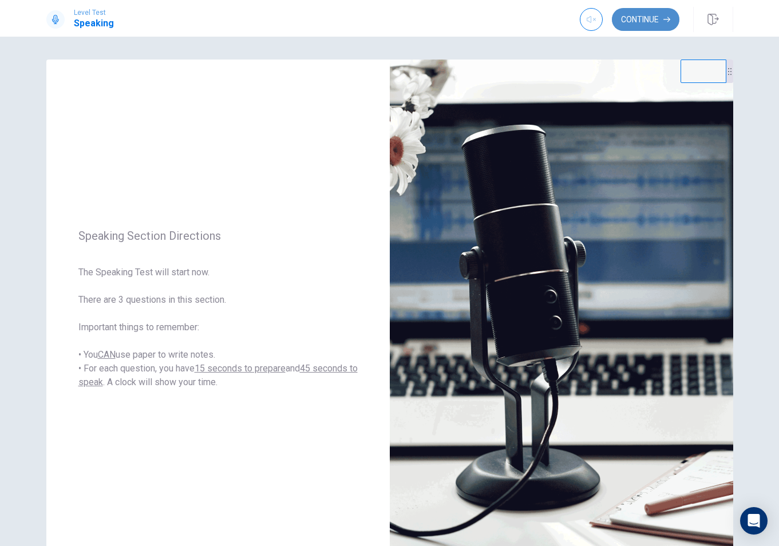
click at [647, 18] on button "Continue" at bounding box center [646, 19] width 68 height 23
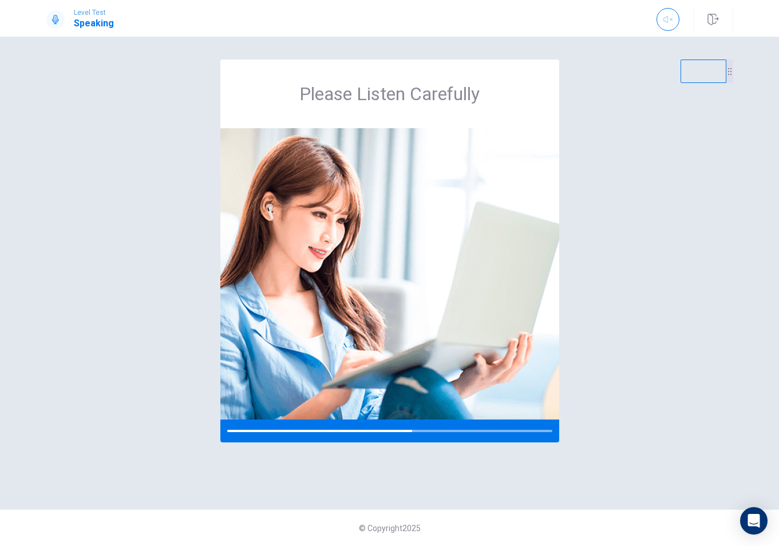
click at [614, 335] on div "Please Listen Carefully" at bounding box center [389, 273] width 687 height 427
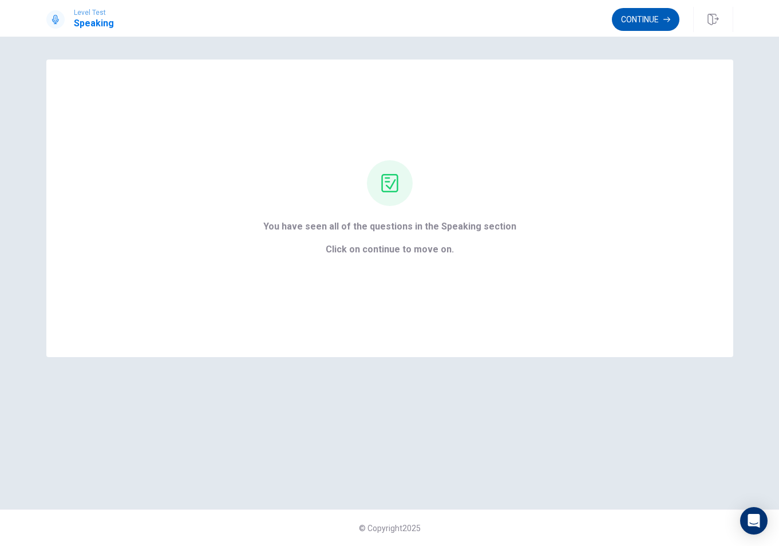
click at [640, 29] on button "Continue" at bounding box center [646, 19] width 68 height 23
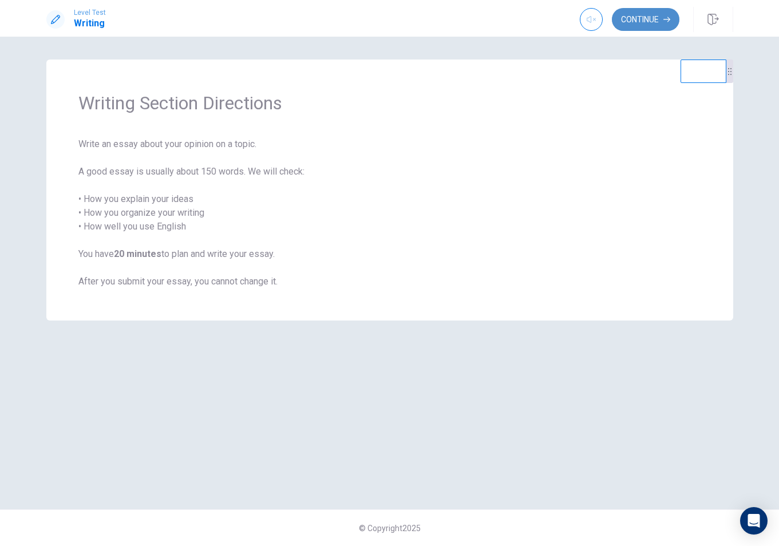
click at [648, 24] on button "Continue" at bounding box center [646, 19] width 68 height 23
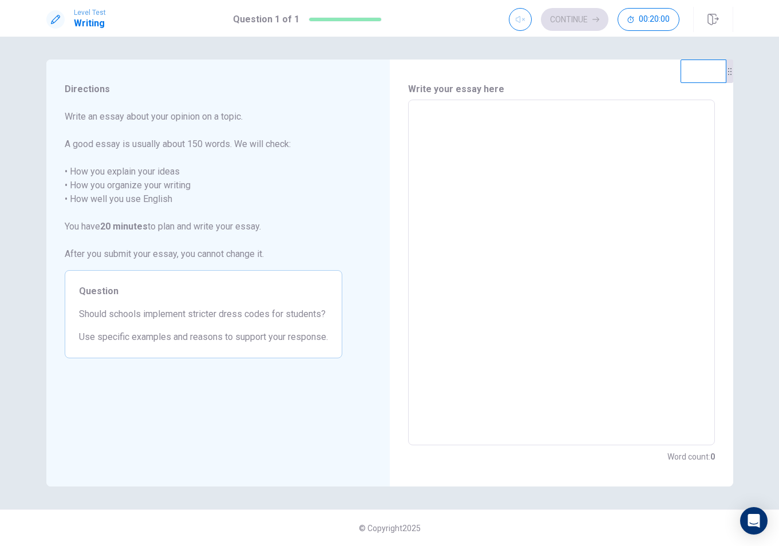
click at [596, 200] on textarea at bounding box center [561, 272] width 291 height 327
type textarea "*"
type textarea "**"
type textarea "*"
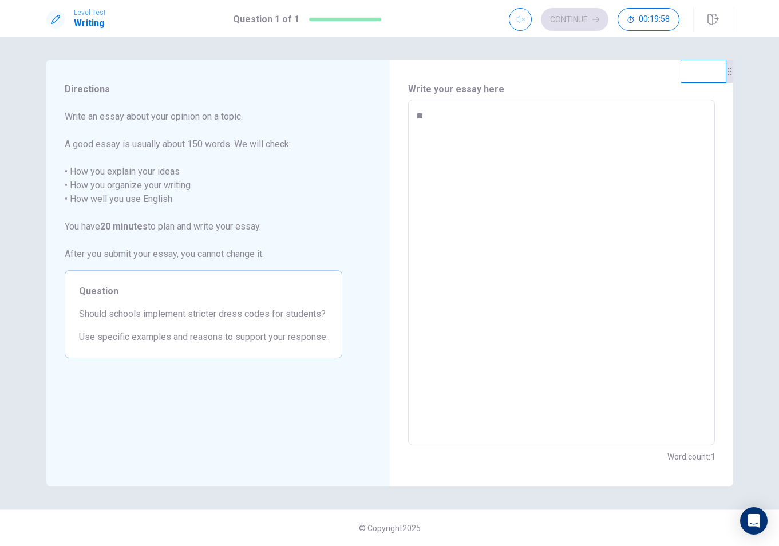
type textarea "**"
type textarea "*"
type textarea "****"
type textarea "*"
type textarea "*****"
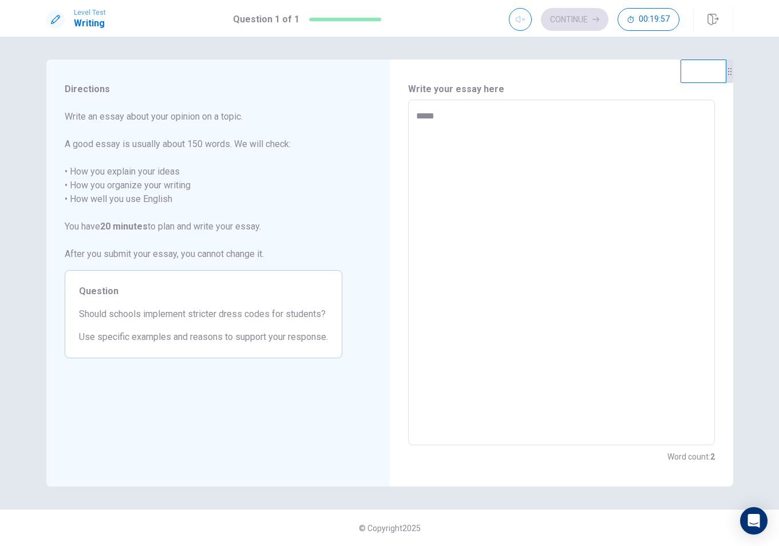
type textarea "*"
type textarea "******"
type textarea "*"
type textarea "*******"
type textarea "*"
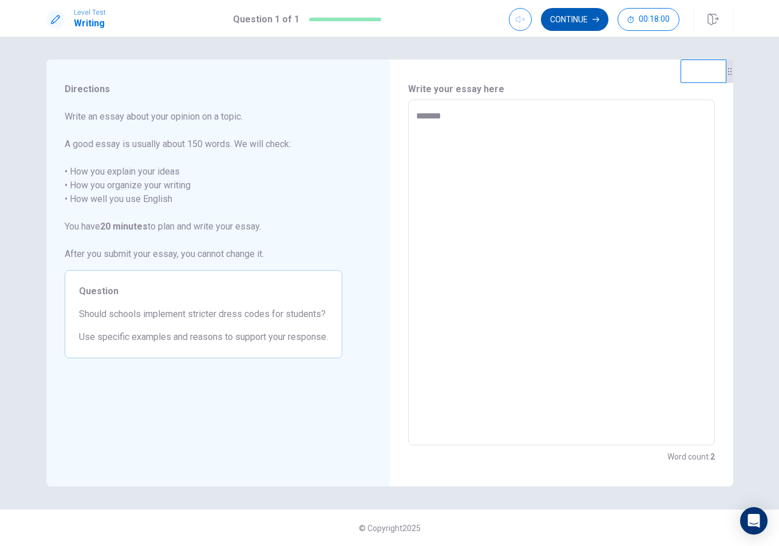
type textarea "*******"
click at [573, 20] on button "Continue" at bounding box center [575, 19] width 68 height 23
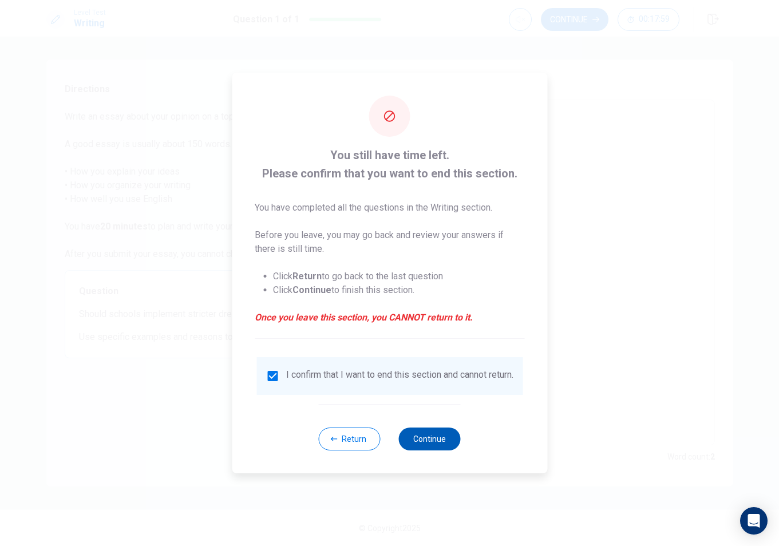
click at [437, 445] on button "Continue" at bounding box center [430, 439] width 62 height 23
type textarea "*"
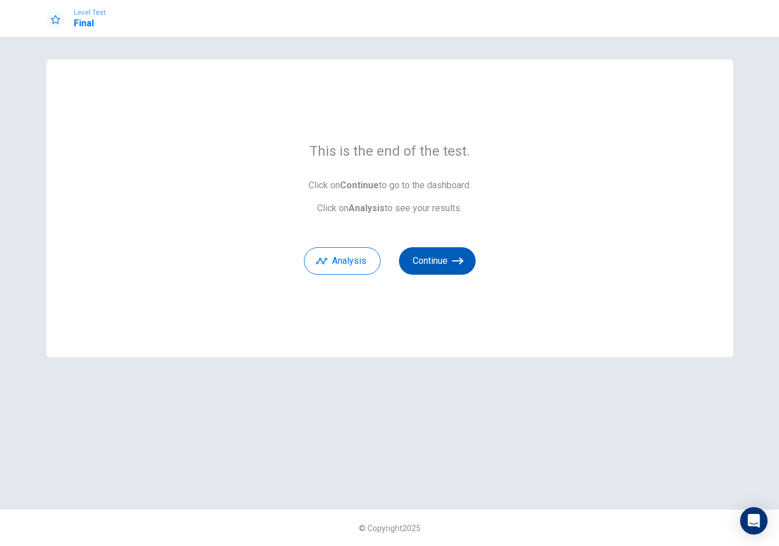
click at [444, 258] on button "Continue" at bounding box center [437, 260] width 77 height 27
